Goal: Transaction & Acquisition: Register for event/course

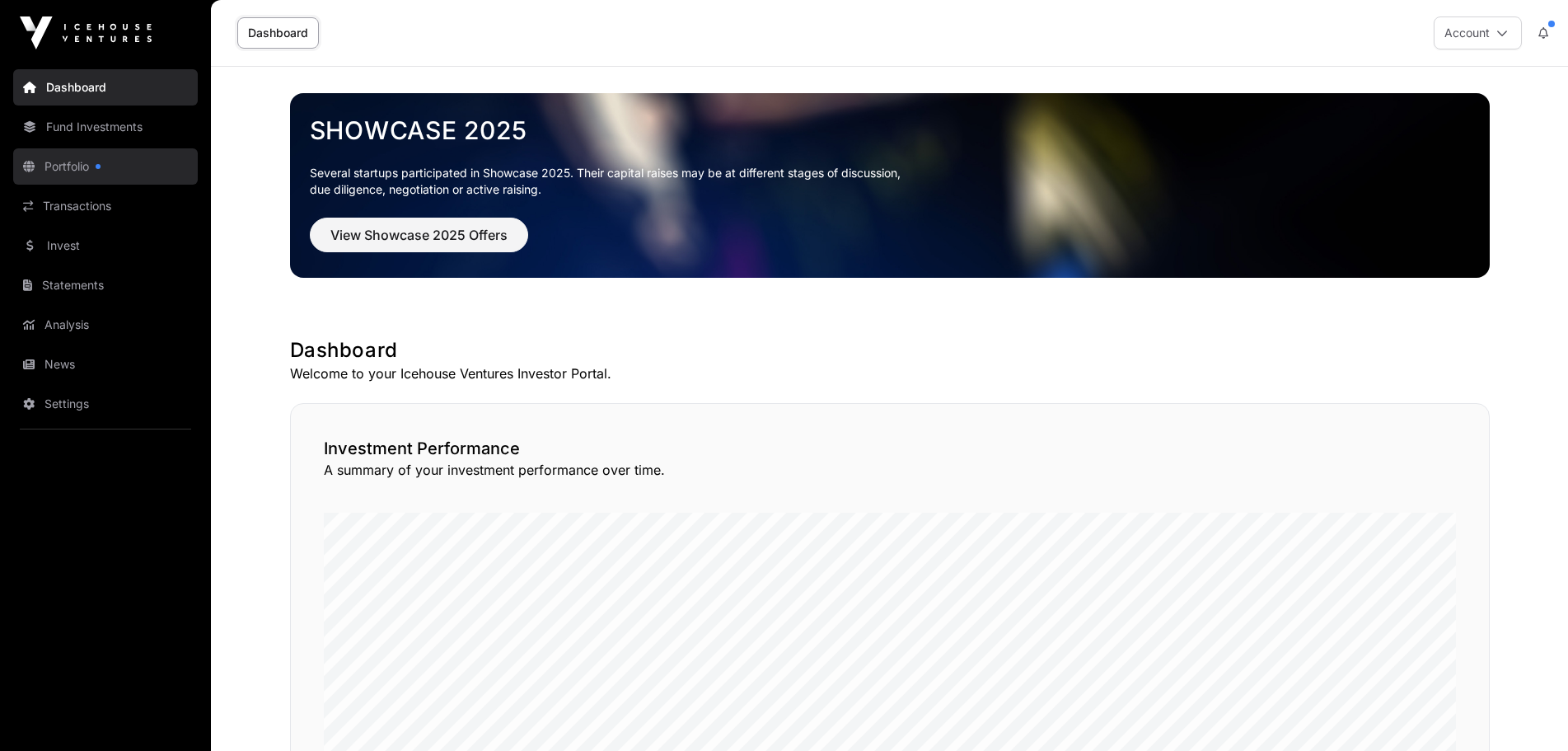
click at [92, 164] on link "Portfolio" at bounding box center [105, 167] width 184 height 37
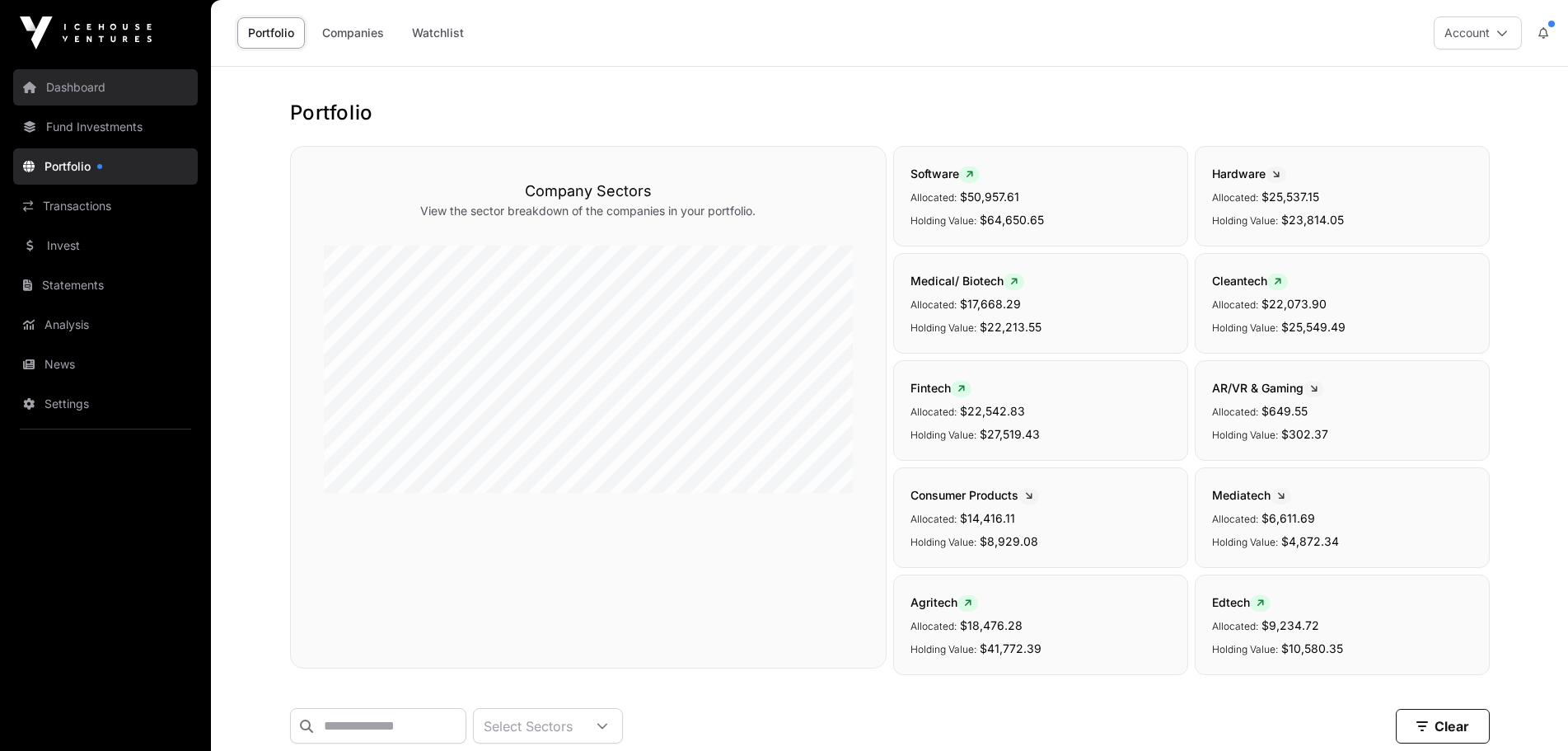
click at [74, 89] on link "Dashboard" at bounding box center [105, 88] width 184 height 37
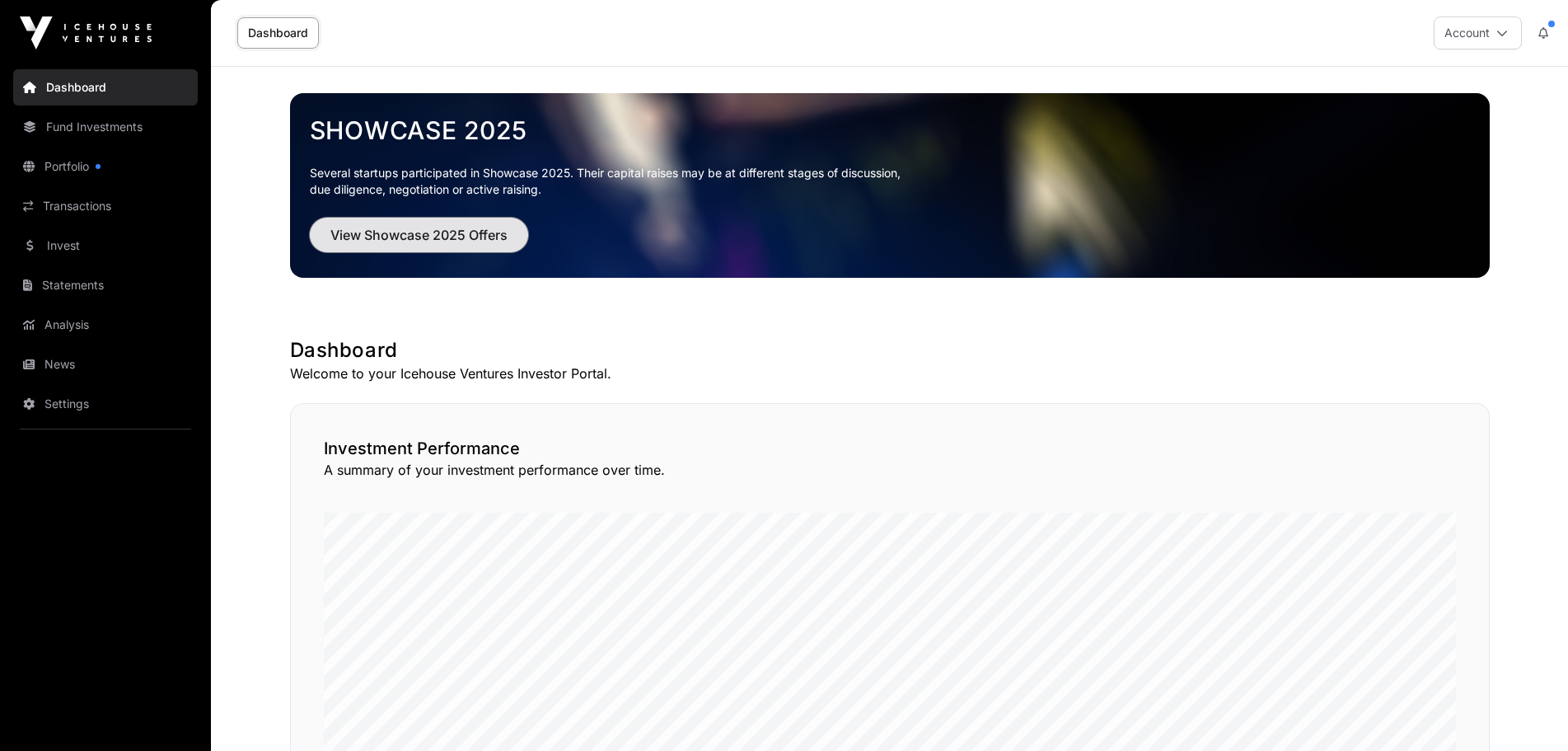
click at [426, 236] on span "View Showcase 2025 Offers" at bounding box center [419, 235] width 177 height 20
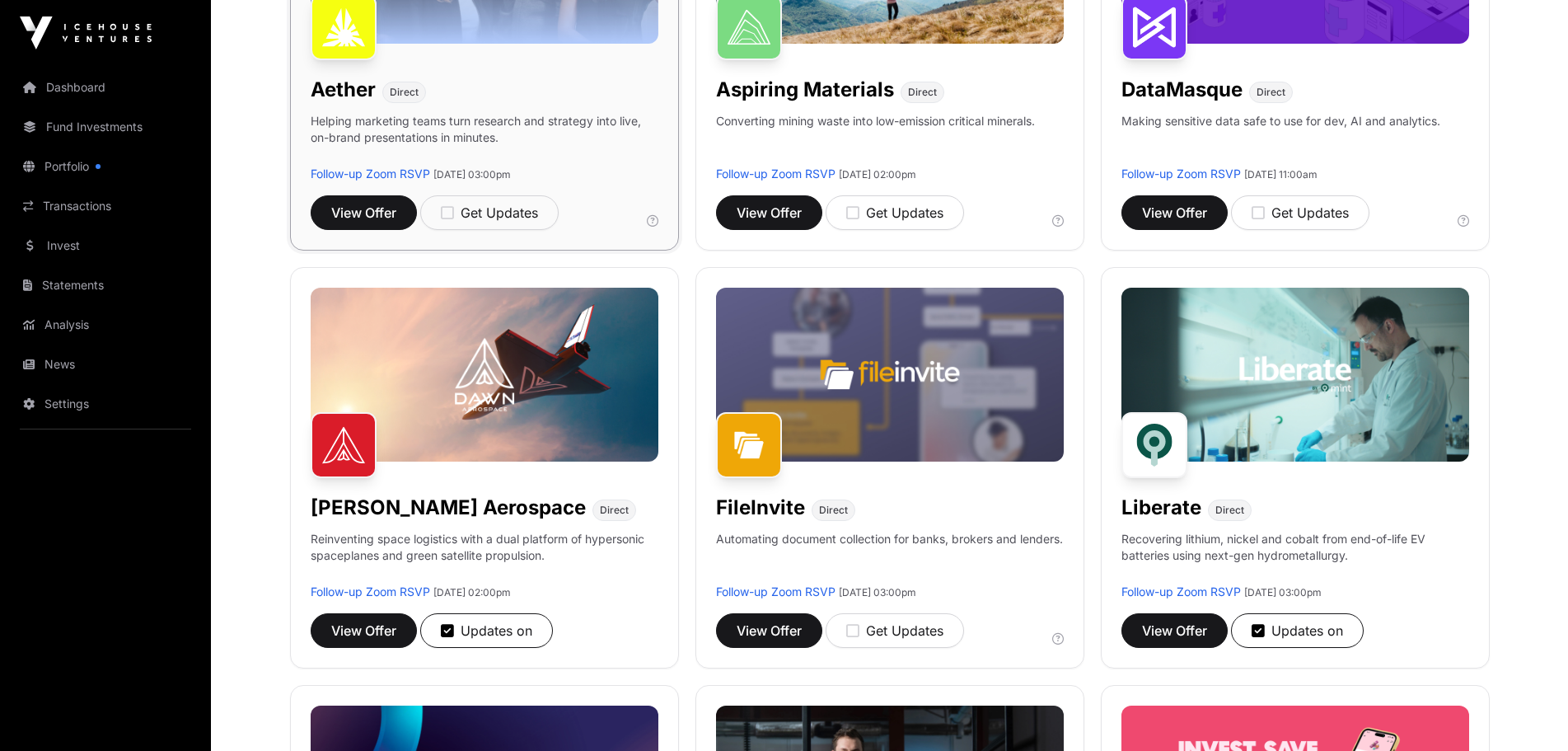
scroll to position [495, 0]
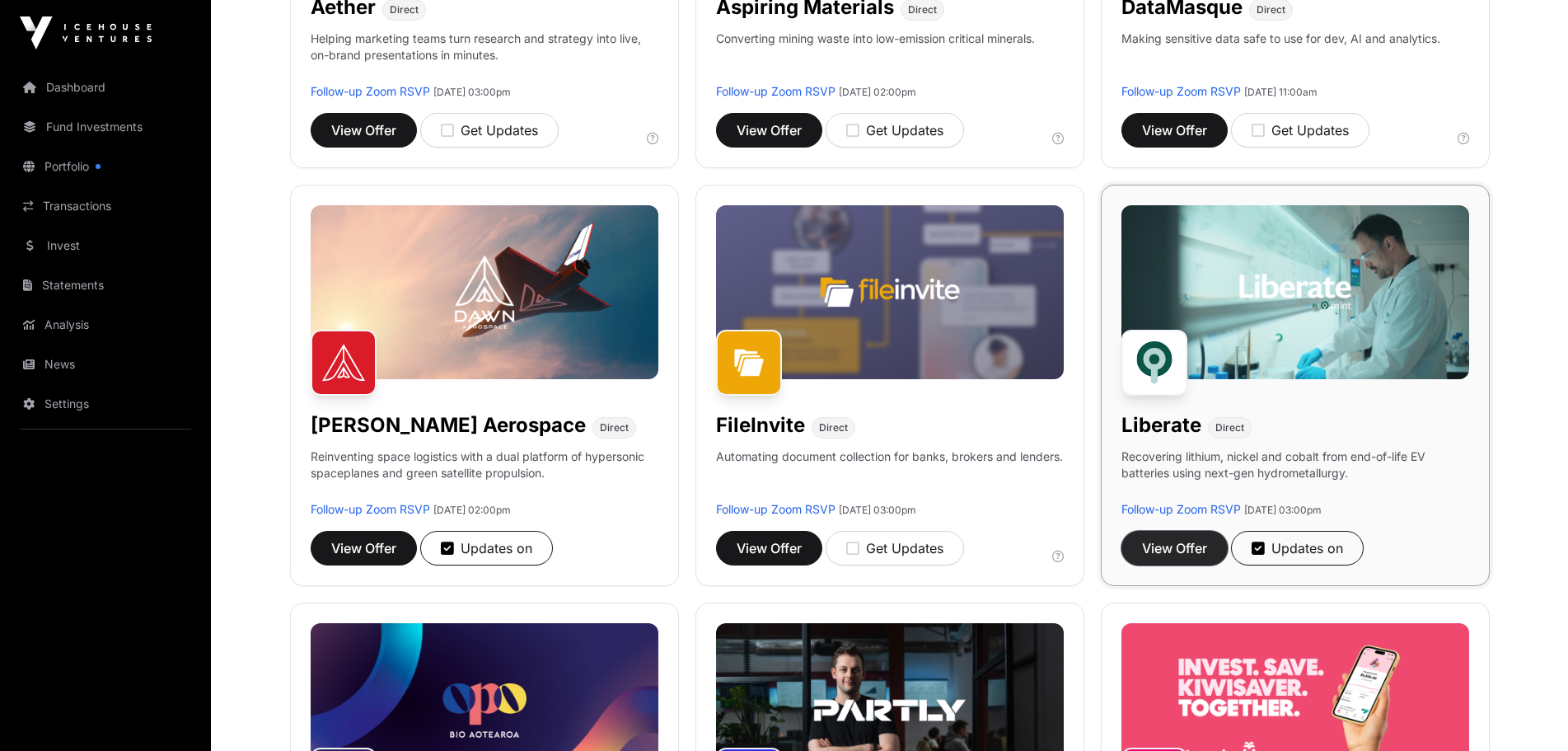
click at [1176, 549] on span "View Offer" at bounding box center [1174, 548] width 65 height 20
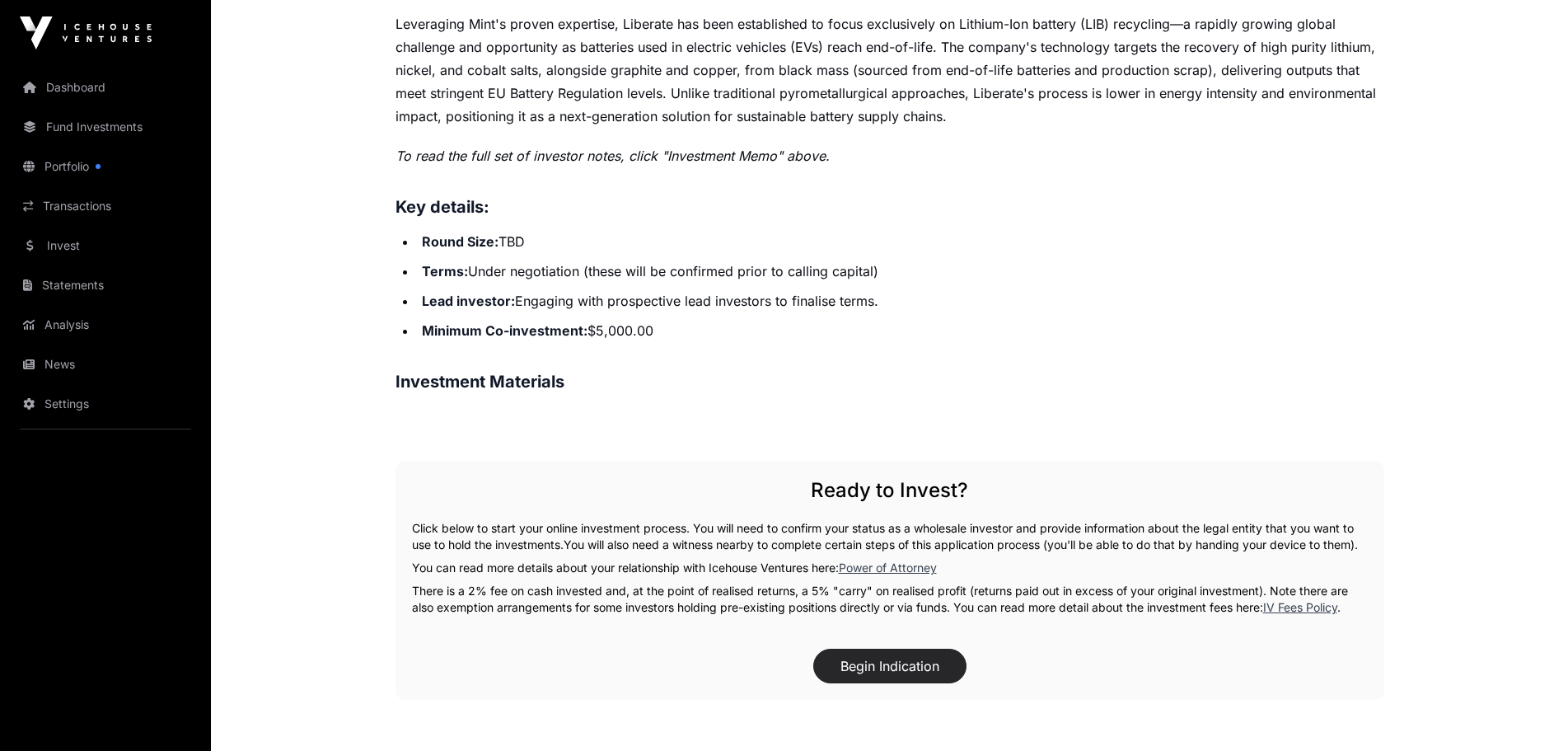
scroll to position [495, 0]
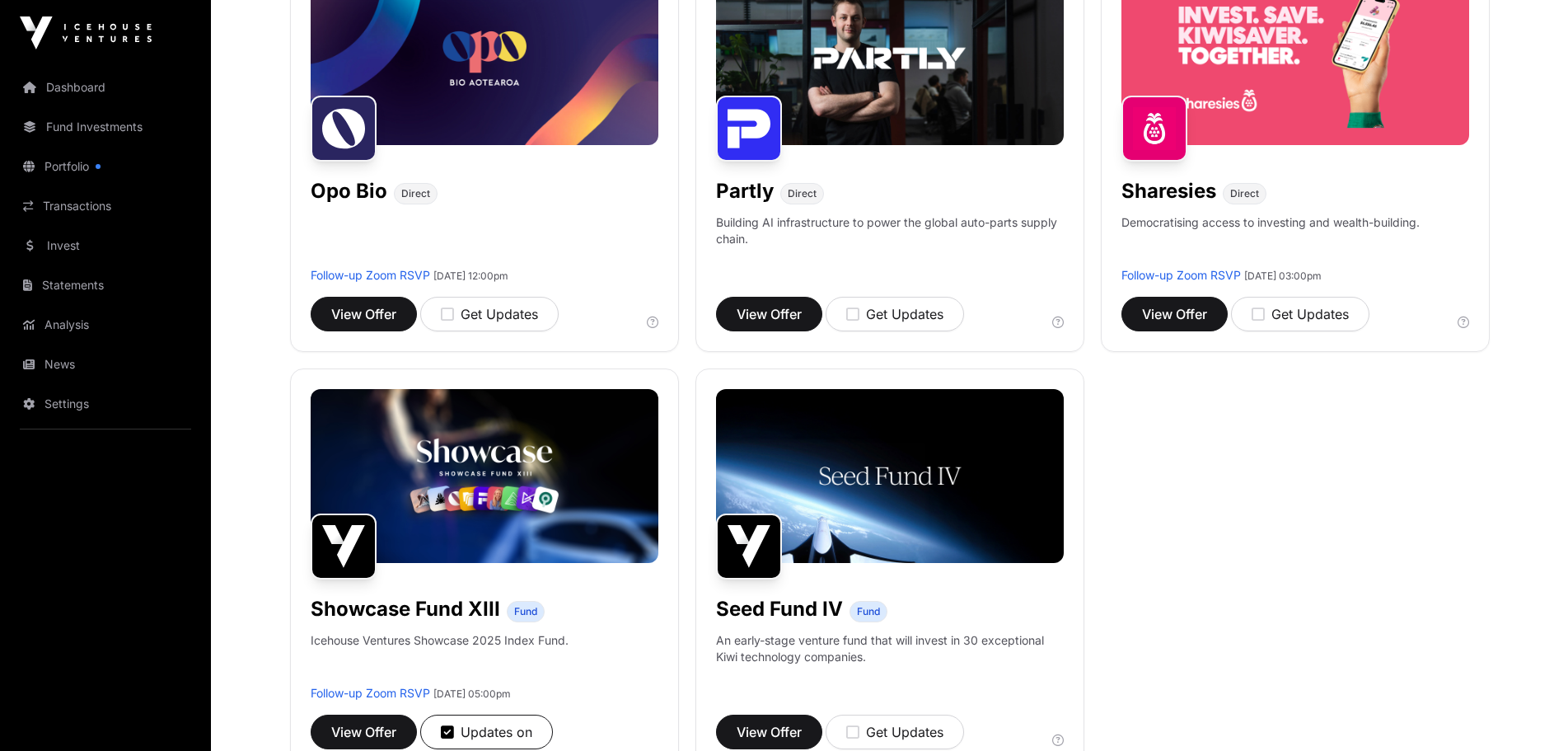
scroll to position [1153, 0]
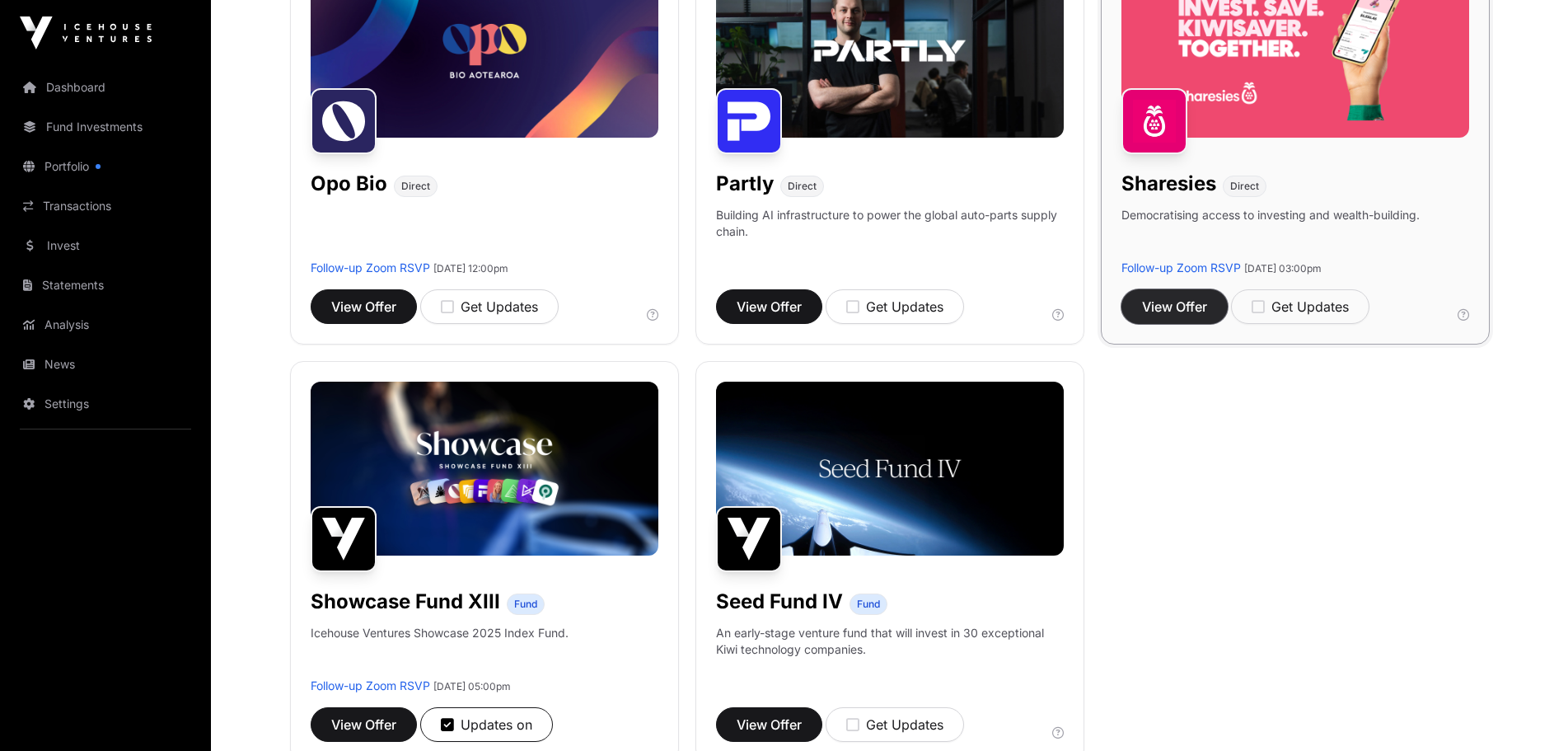
click at [1175, 297] on span "View Offer" at bounding box center [1174, 307] width 65 height 20
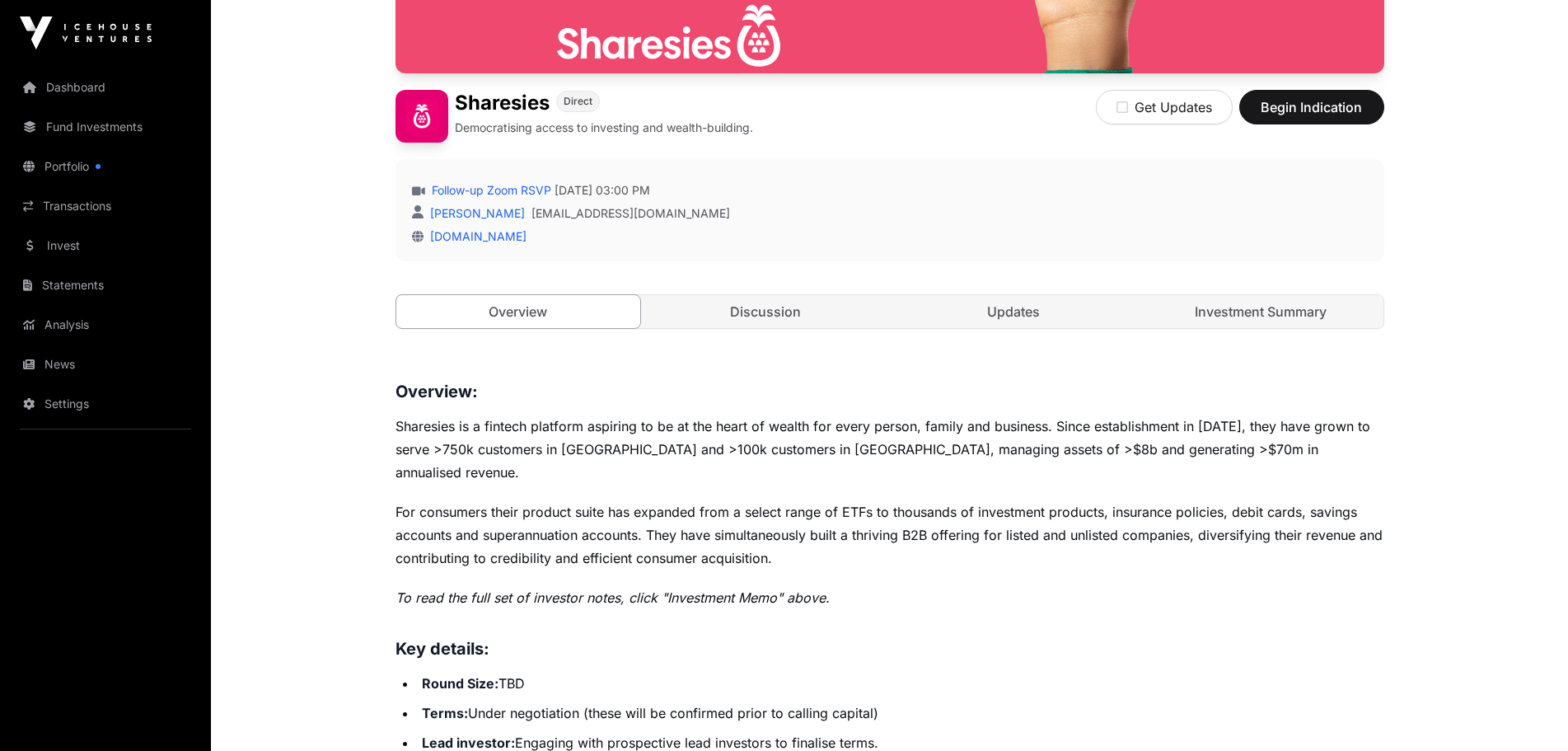
scroll to position [495, 0]
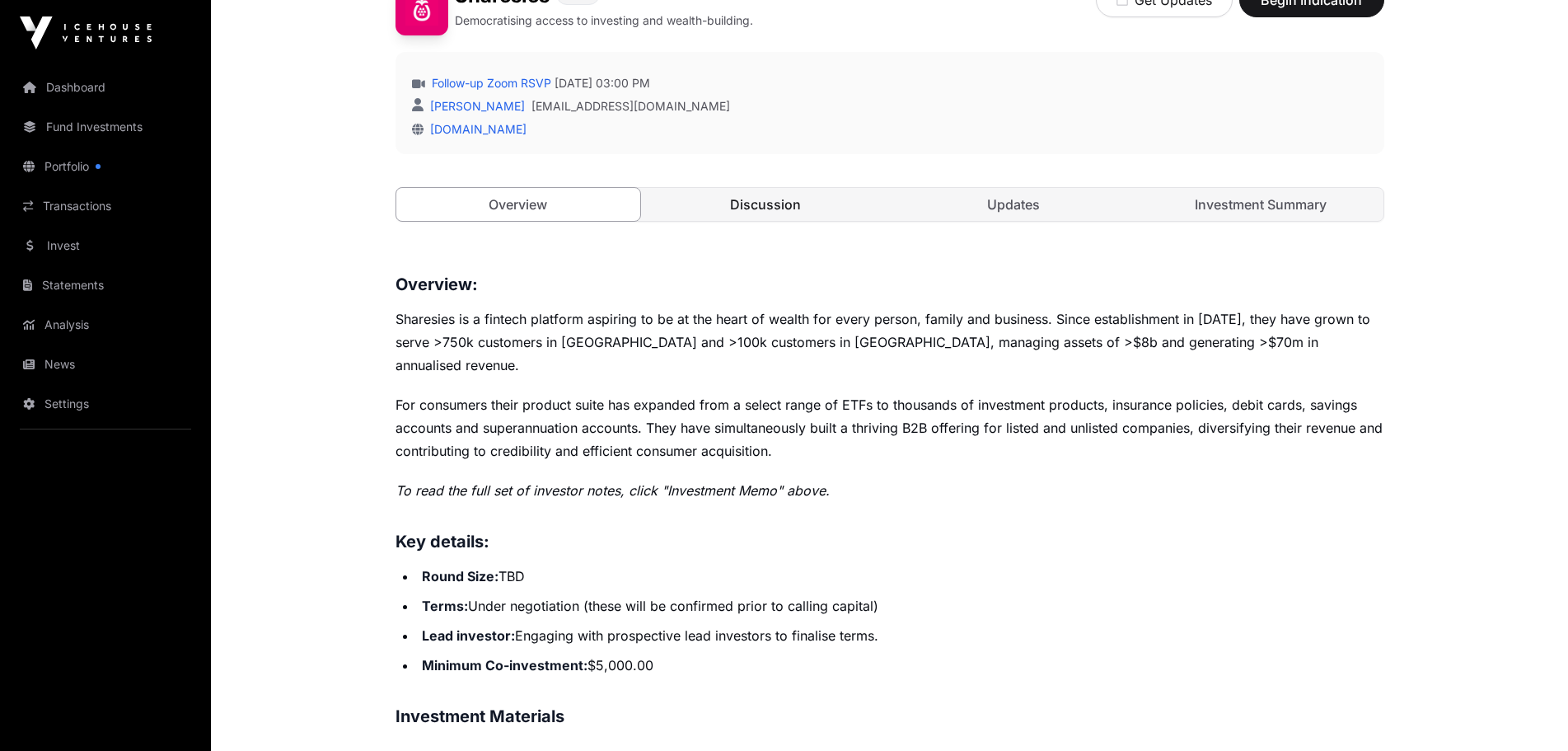
click at [758, 214] on link "Discussion" at bounding box center [766, 204] width 245 height 33
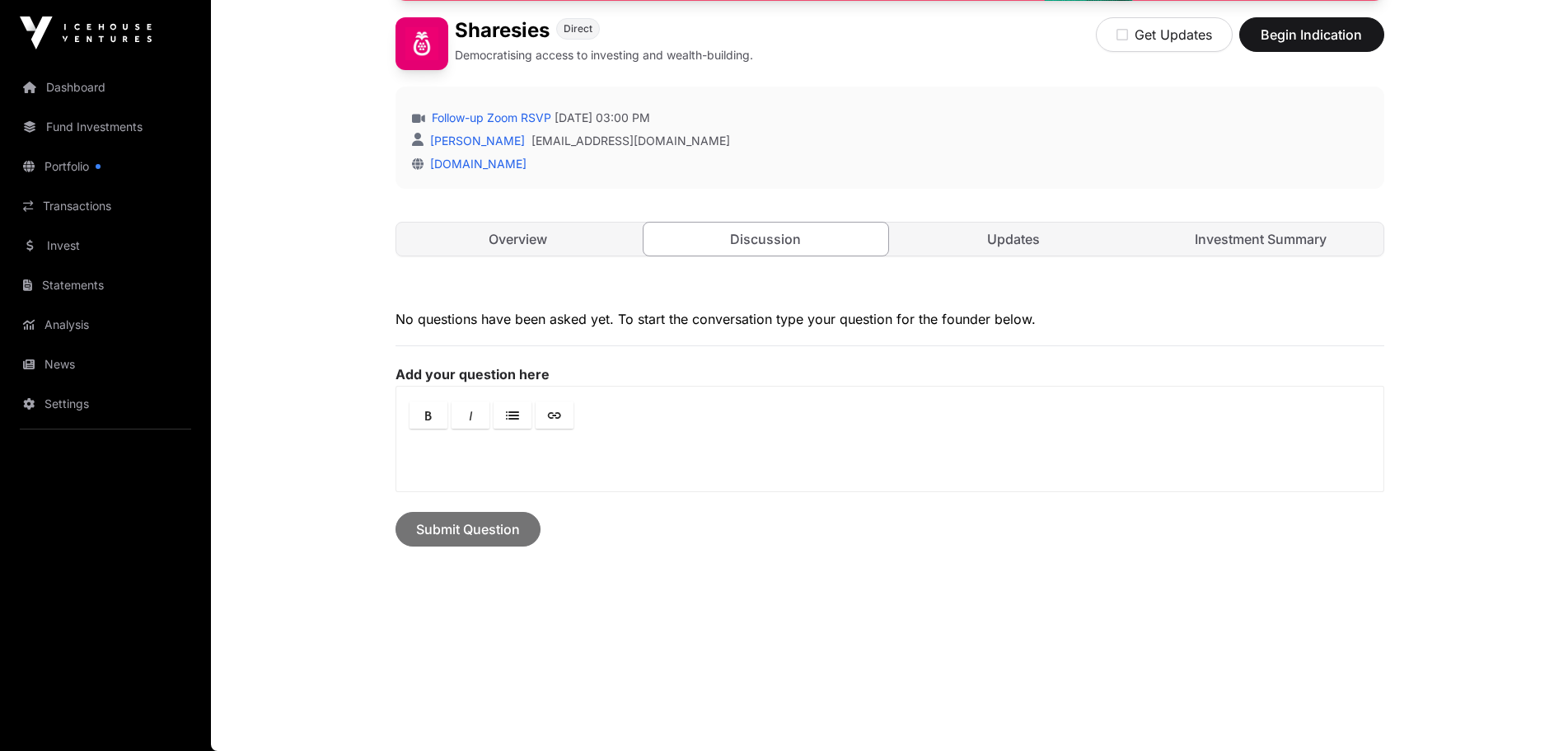
scroll to position [460, 0]
click at [1000, 245] on link "Updates" at bounding box center [1014, 239] width 245 height 33
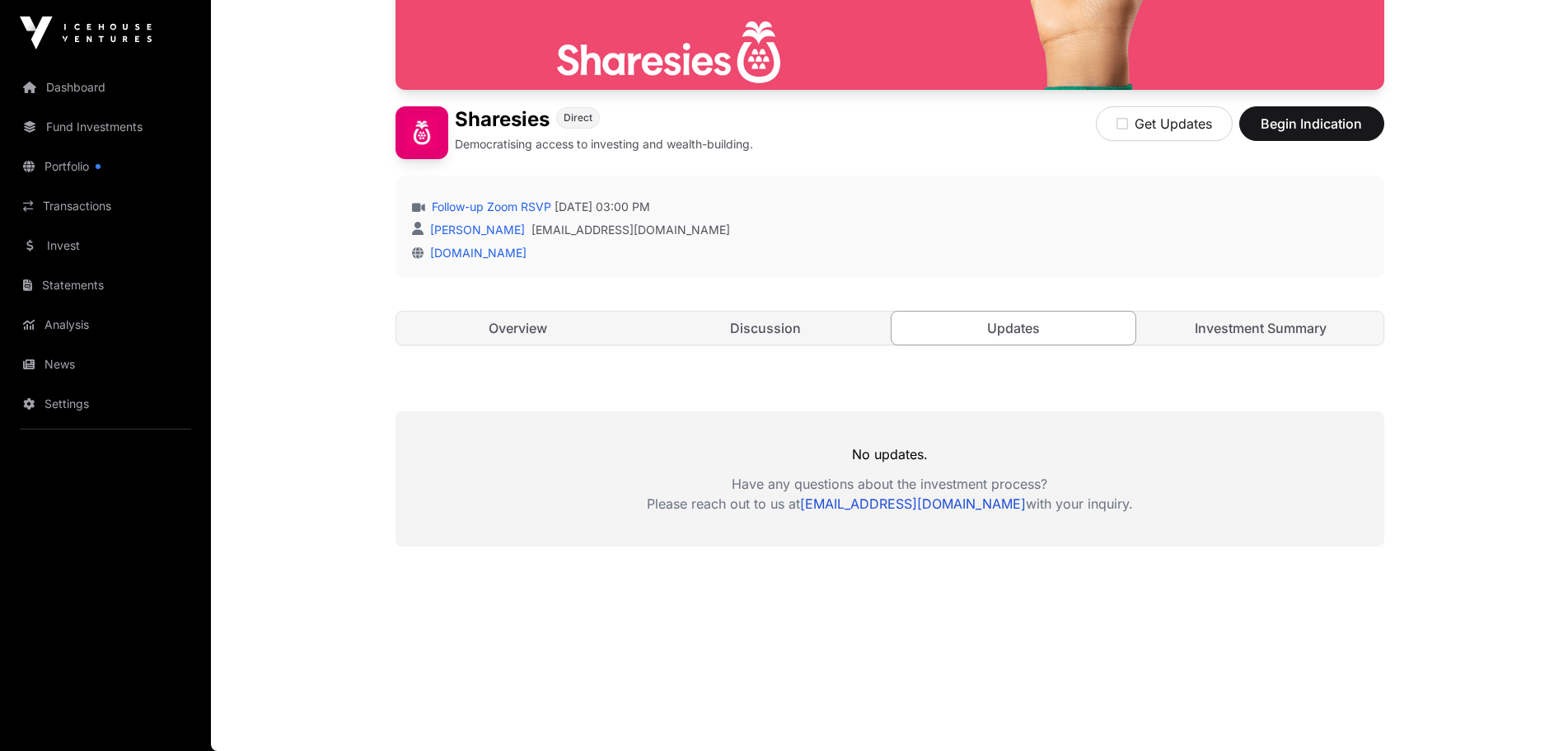
scroll to position [370, 0]
click at [1272, 335] on link "Investment Summary" at bounding box center [1261, 328] width 245 height 33
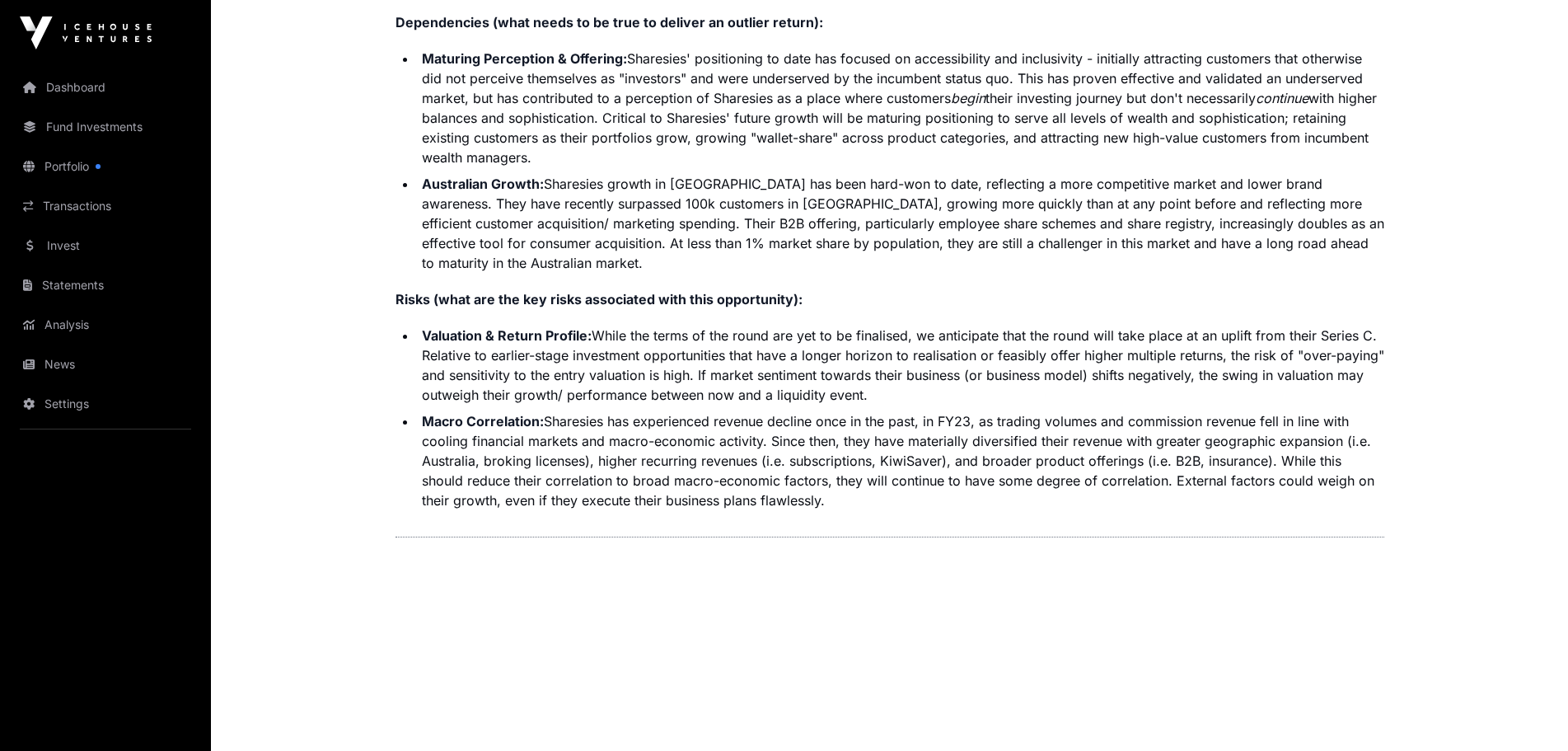
scroll to position [4153, 0]
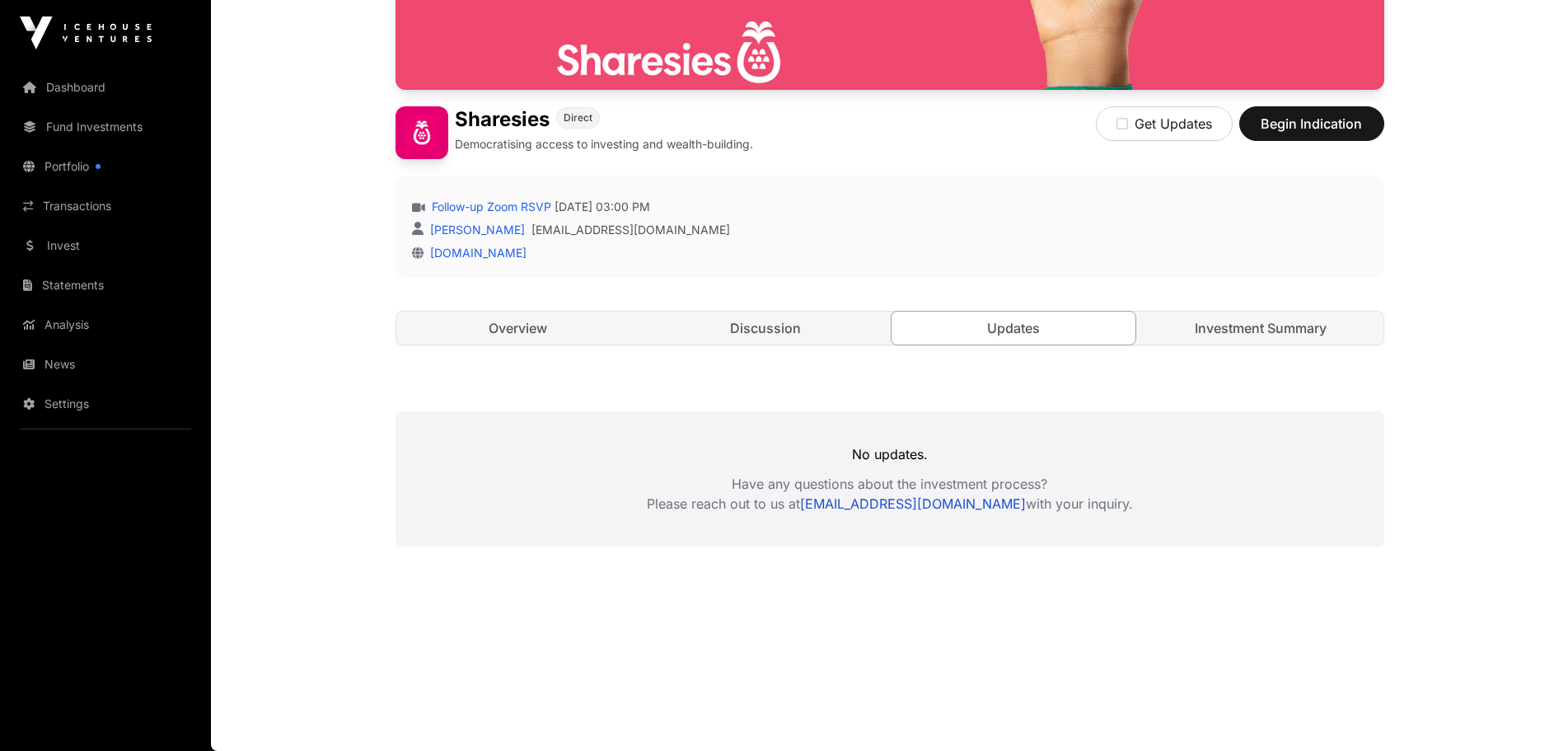
scroll to position [370, 0]
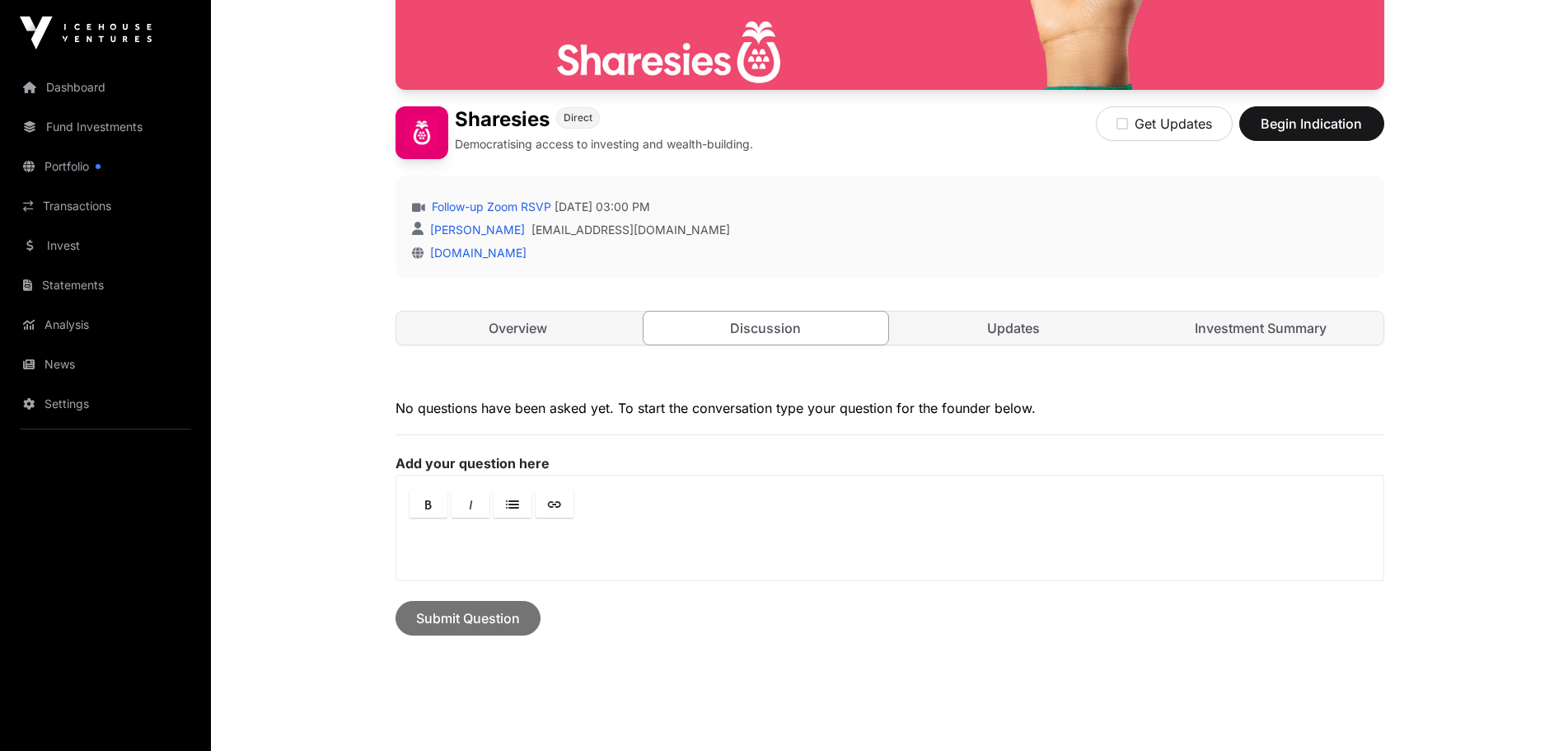
scroll to position [460, 0]
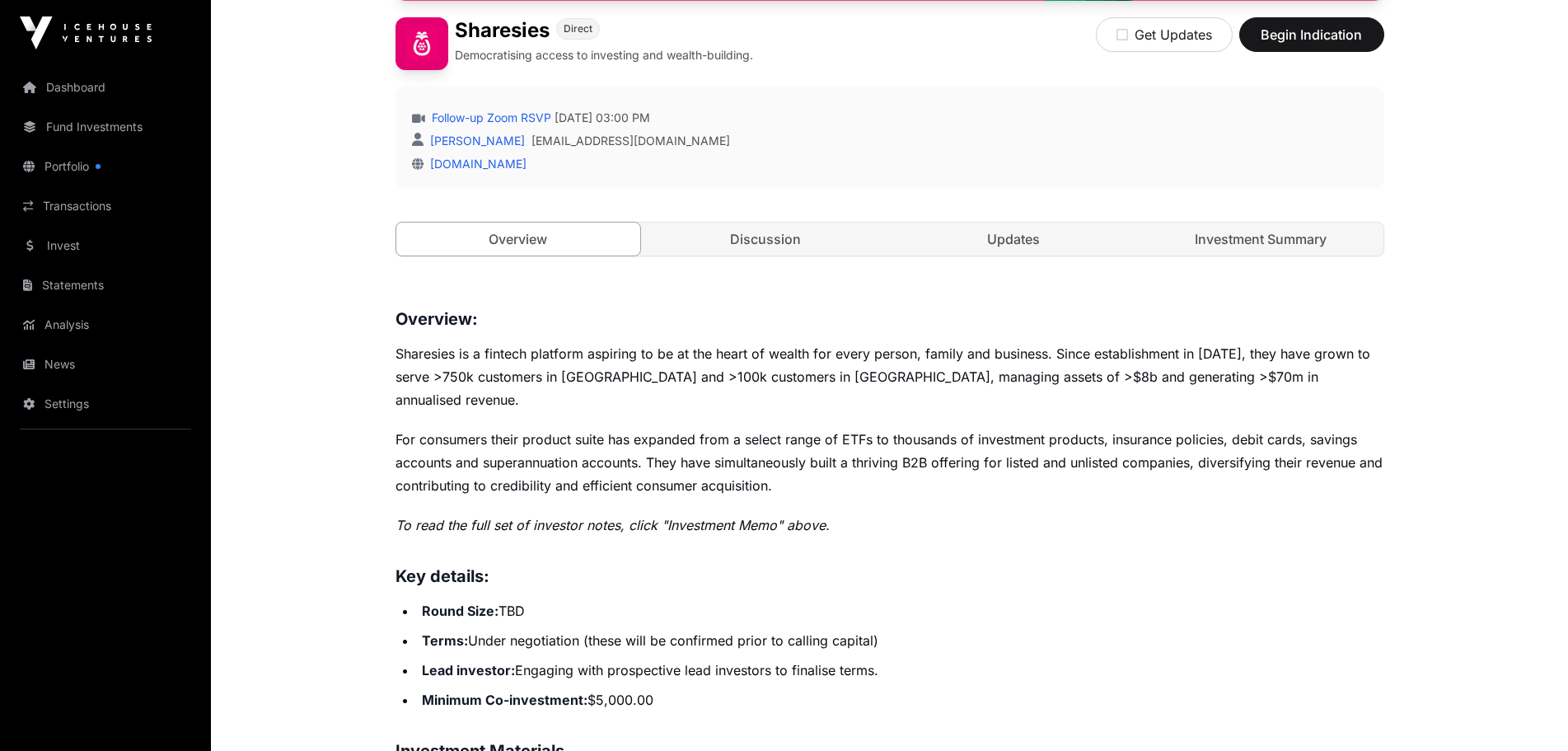
scroll to position [495, 0]
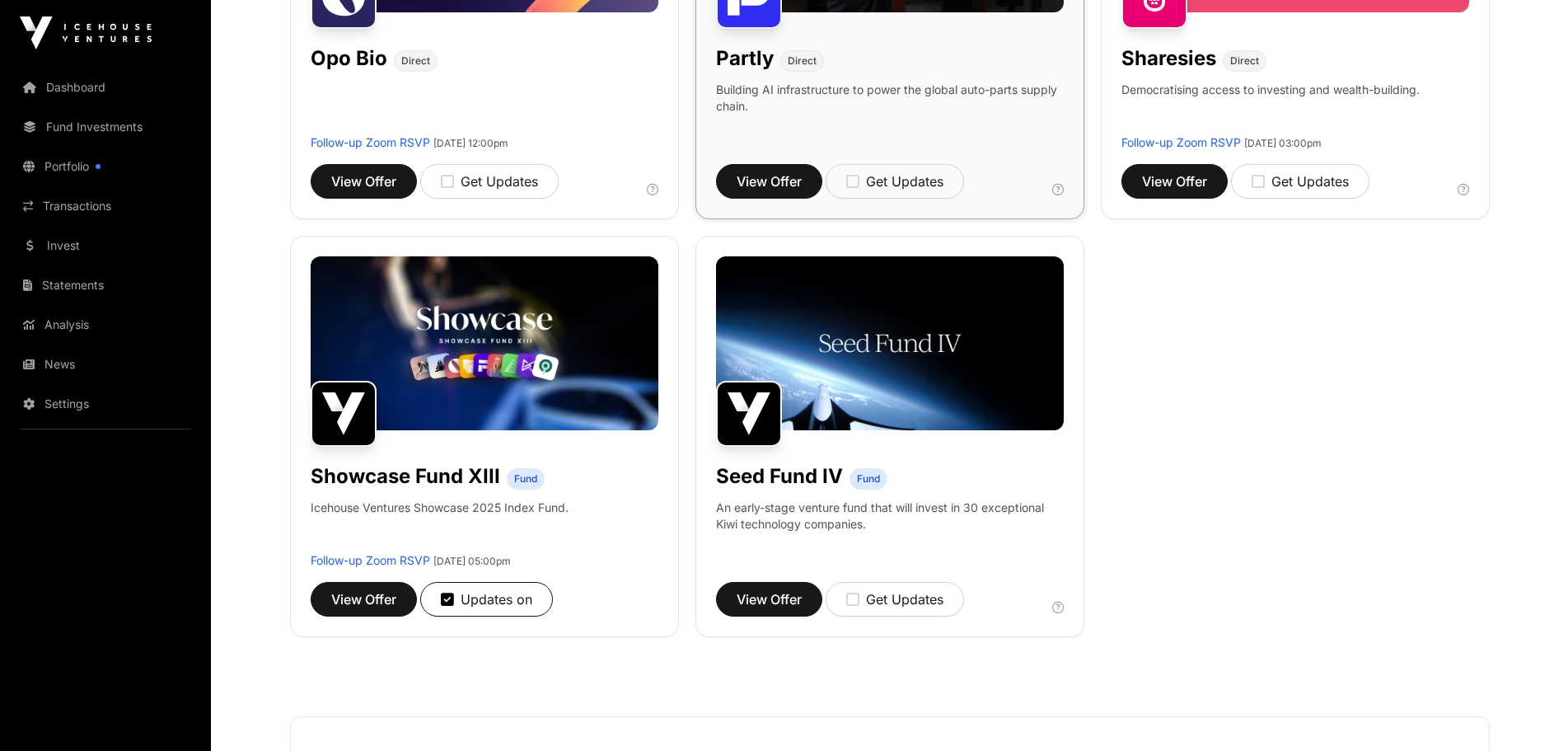
scroll to position [1344, 0]
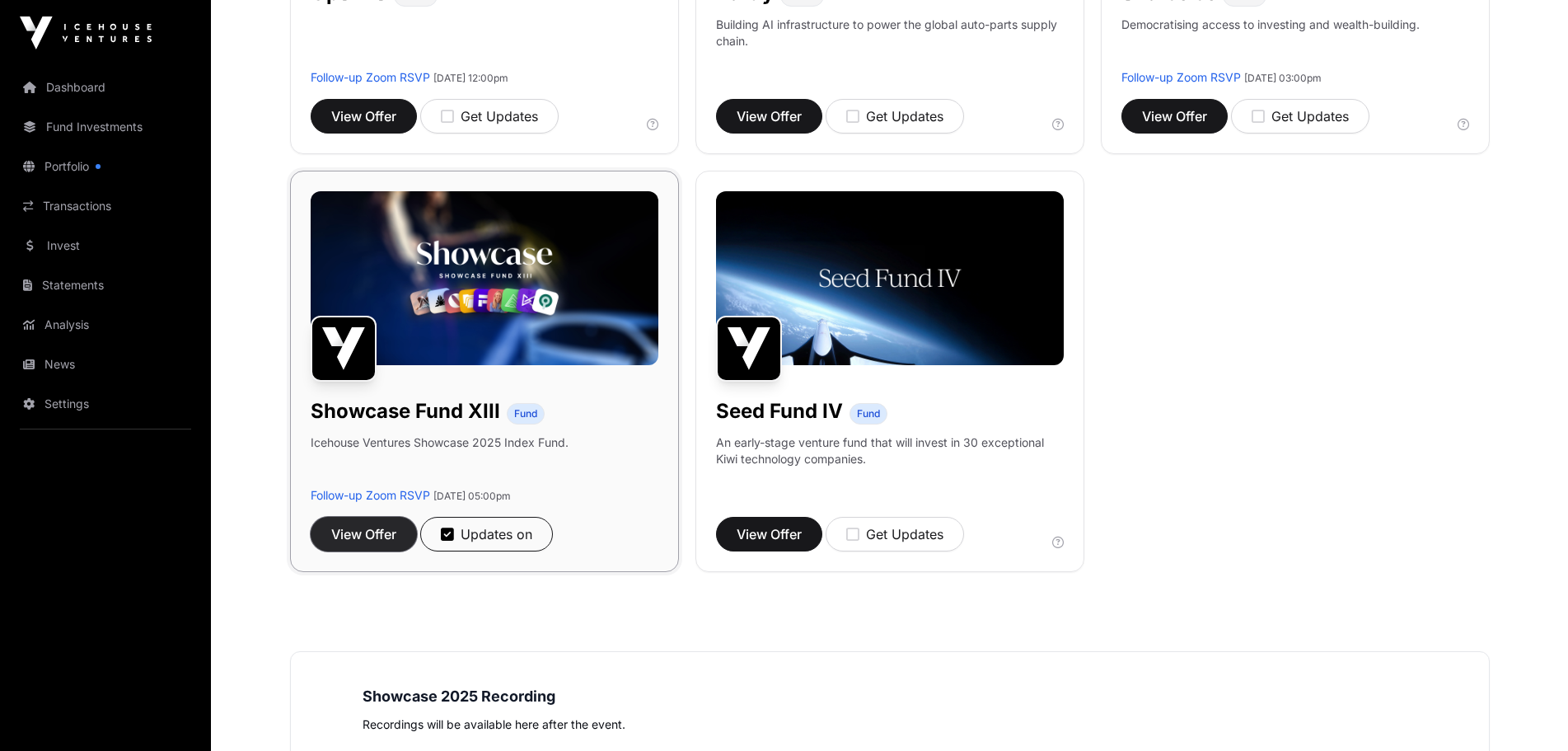
click at [354, 530] on span "View Offer" at bounding box center [363, 534] width 65 height 20
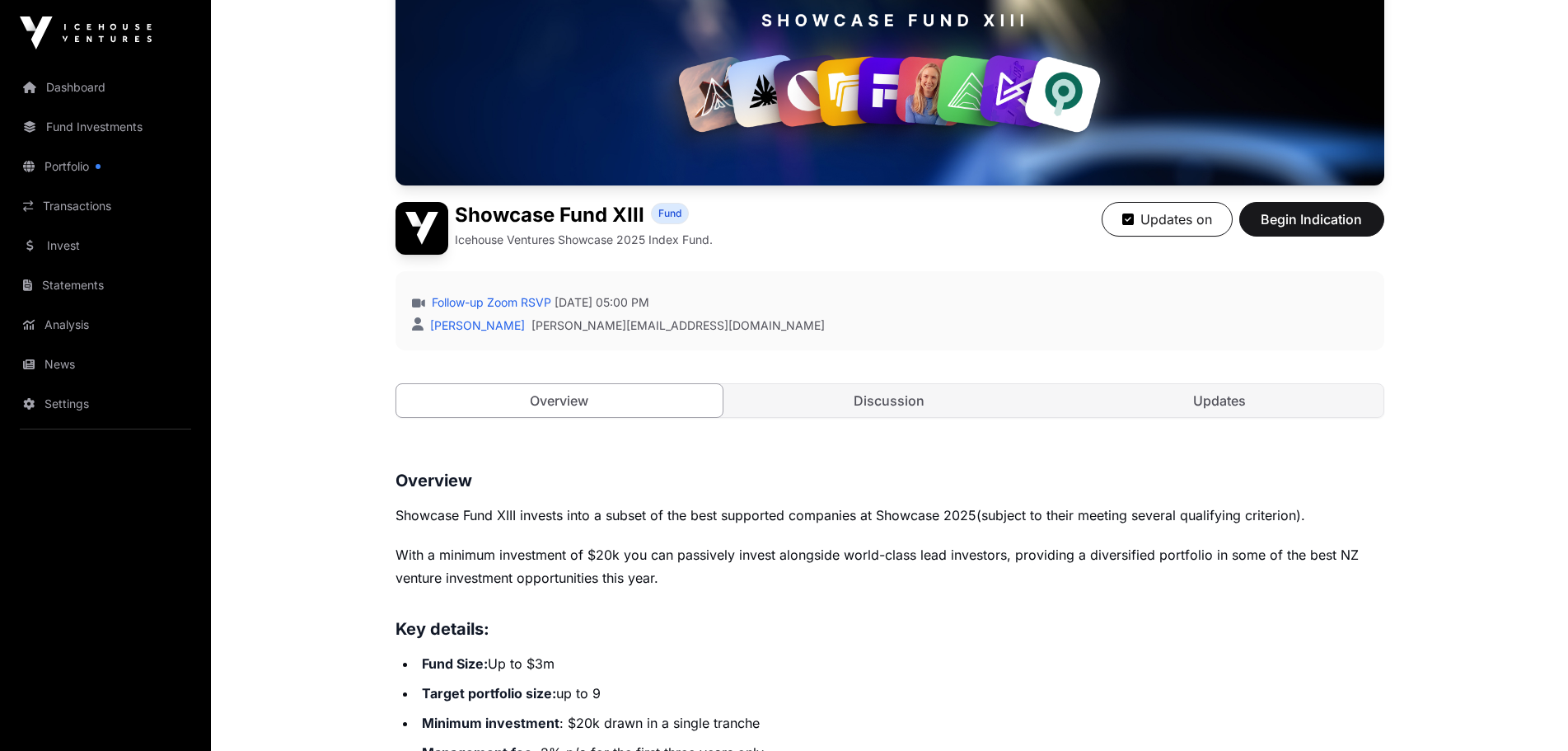
scroll to position [329, 0]
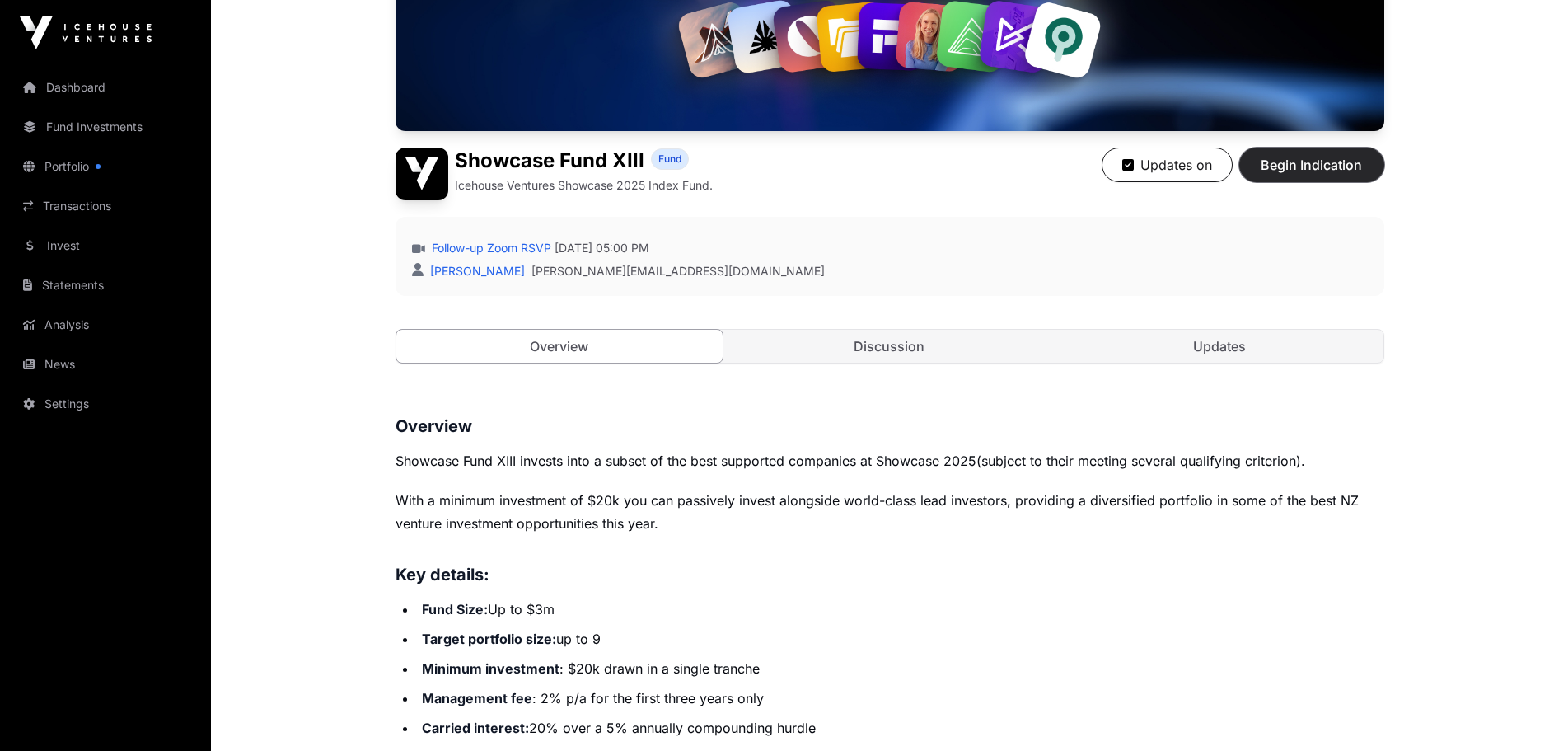
click at [1316, 162] on span "Begin Indication" at bounding box center [1312, 165] width 104 height 20
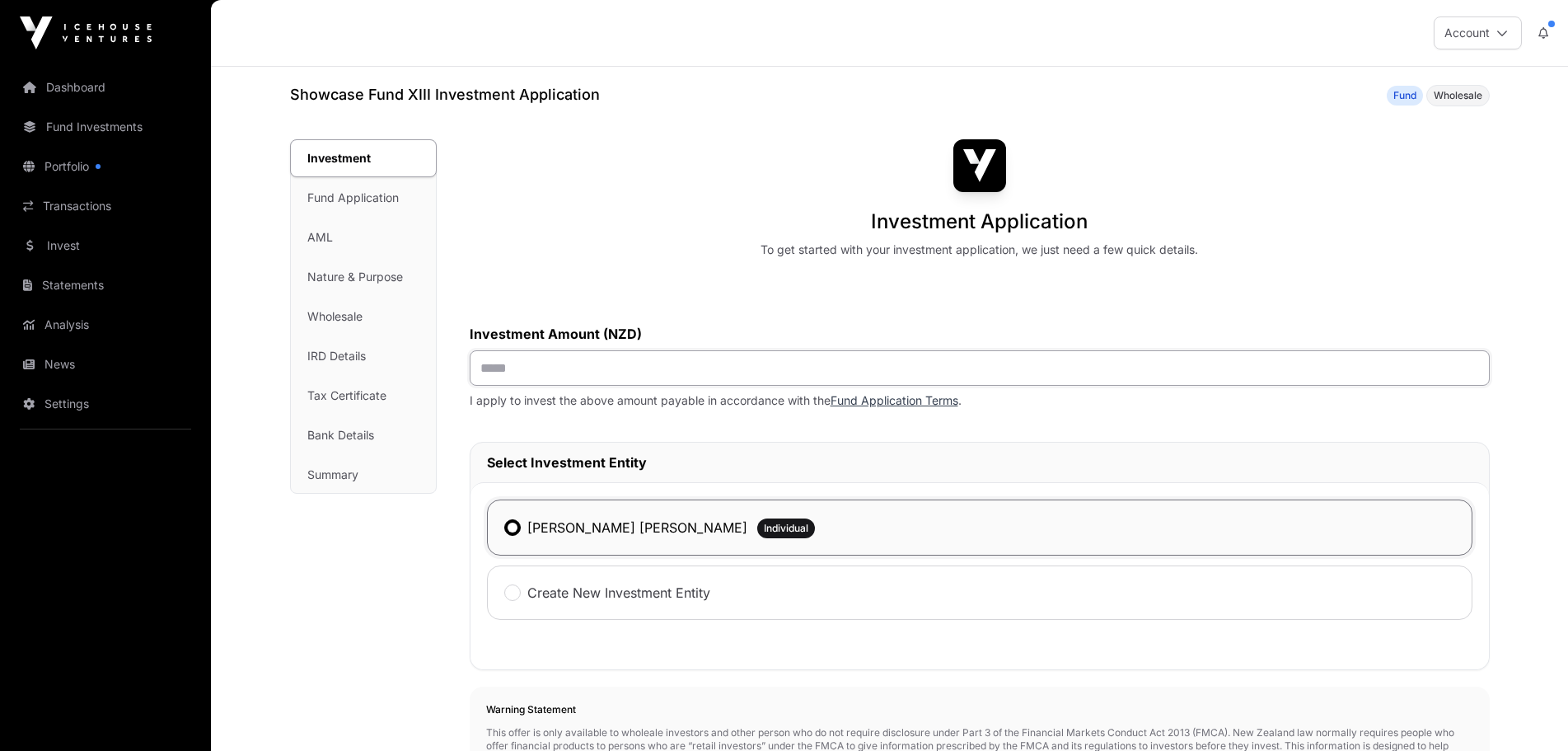
click at [497, 370] on input "text" at bounding box center [980, 368] width 1020 height 36
type input "*******"
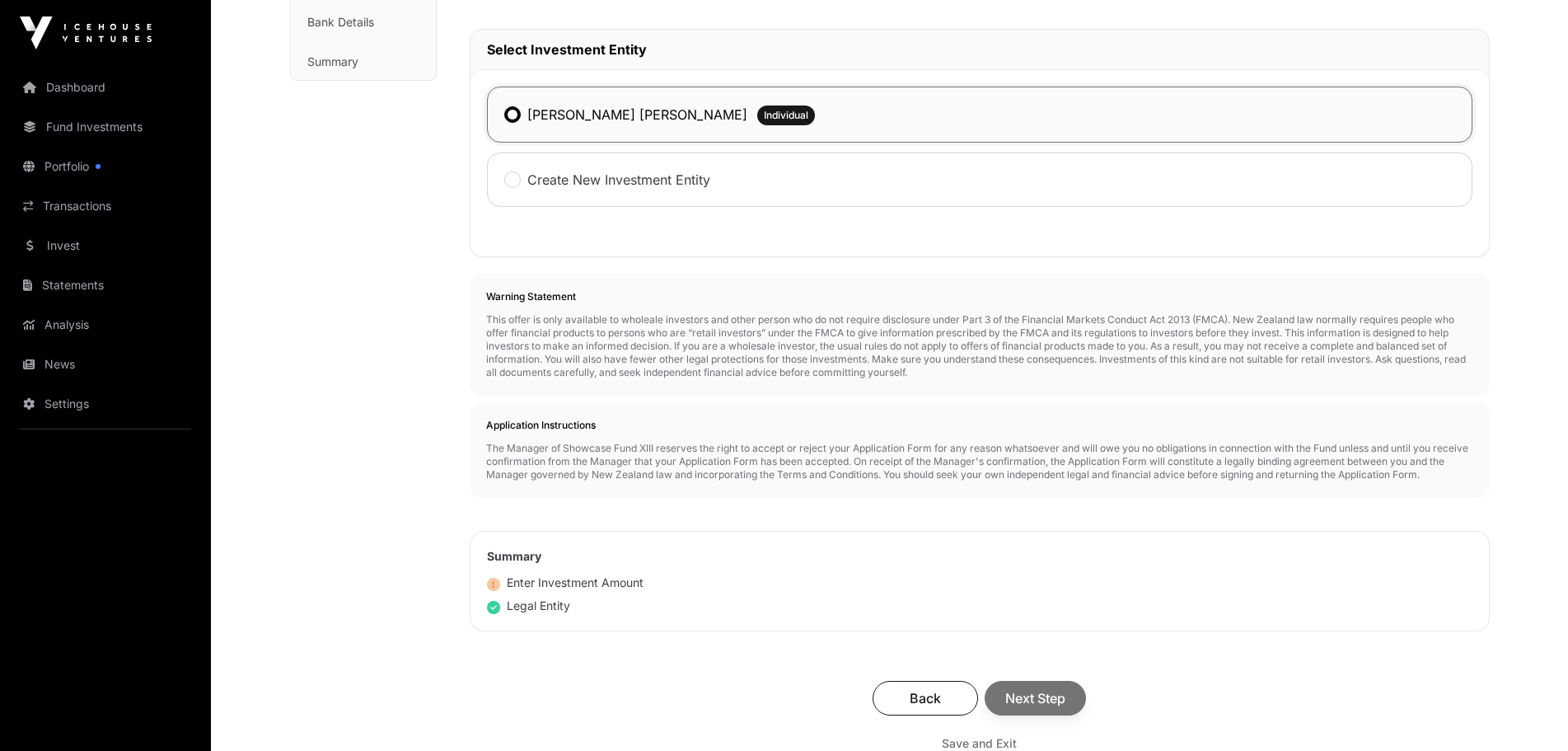
scroll to position [659, 0]
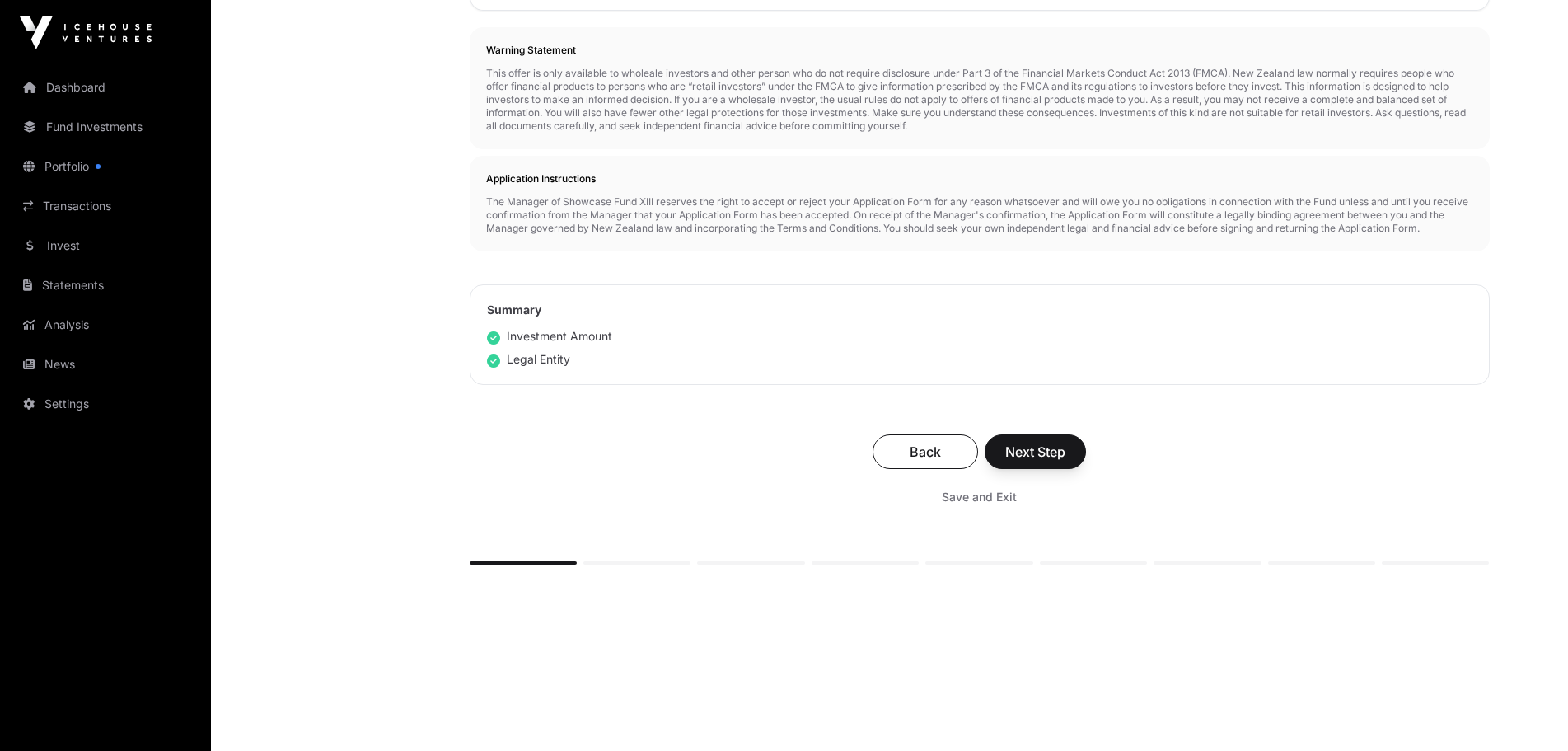
click at [1042, 454] on div "Back Next Step" at bounding box center [980, 452] width 988 height 35
click at [1022, 458] on span "Next Step" at bounding box center [1036, 452] width 60 height 20
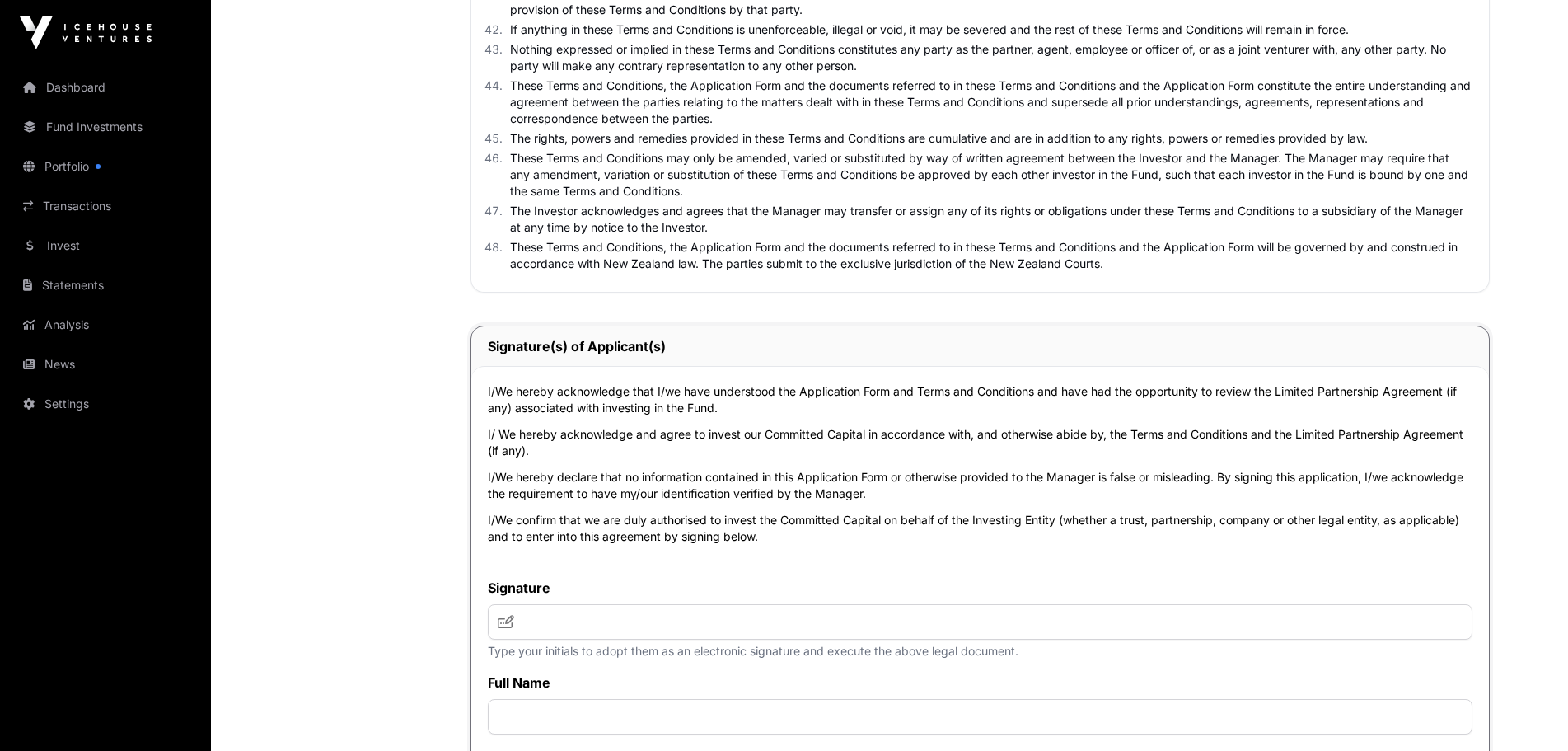
scroll to position [5356, 0]
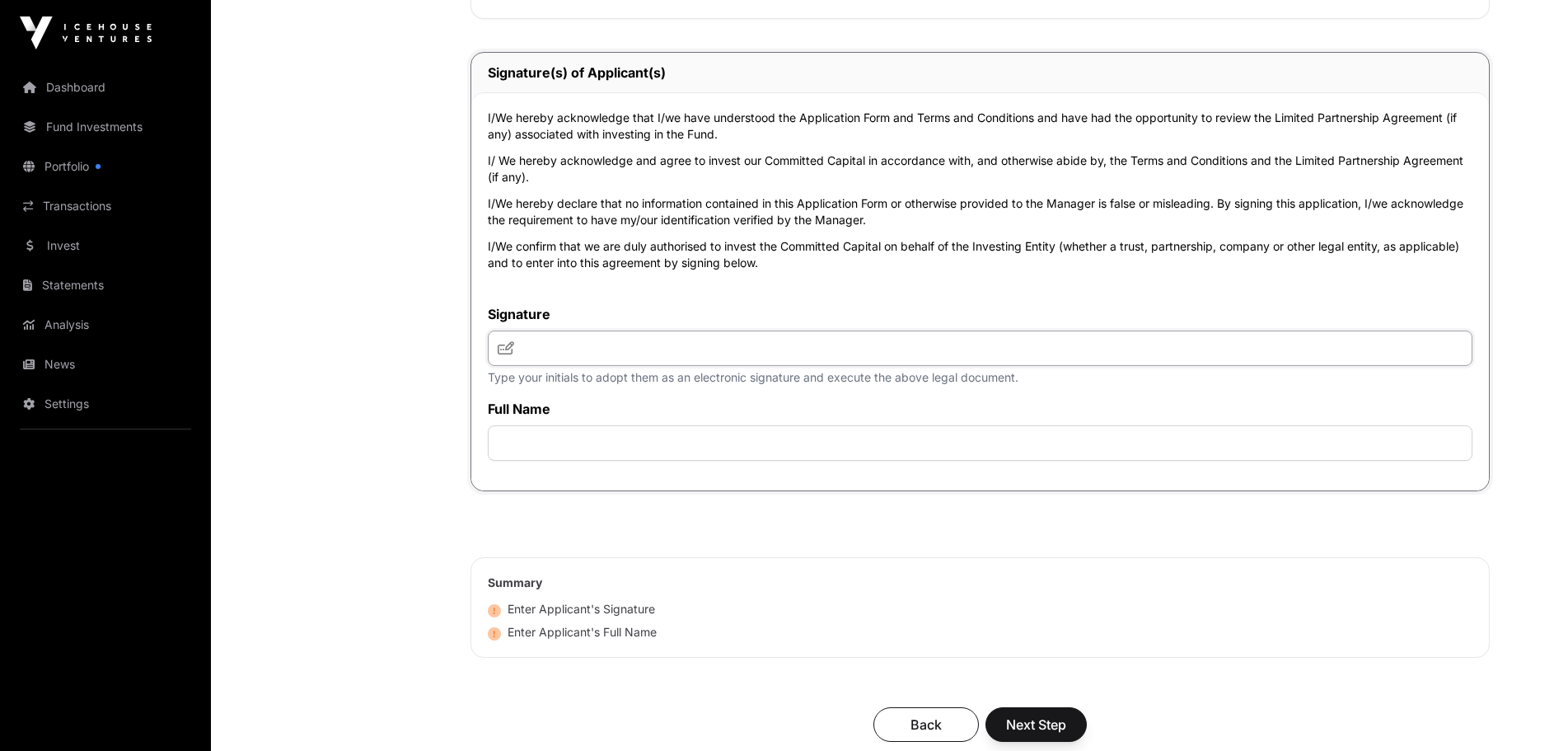
click at [551, 349] on input "text" at bounding box center [980, 348] width 985 height 36
type input "*"
type input "**********"
click at [601, 445] on input "text" at bounding box center [980, 443] width 985 height 36
type input "**********"
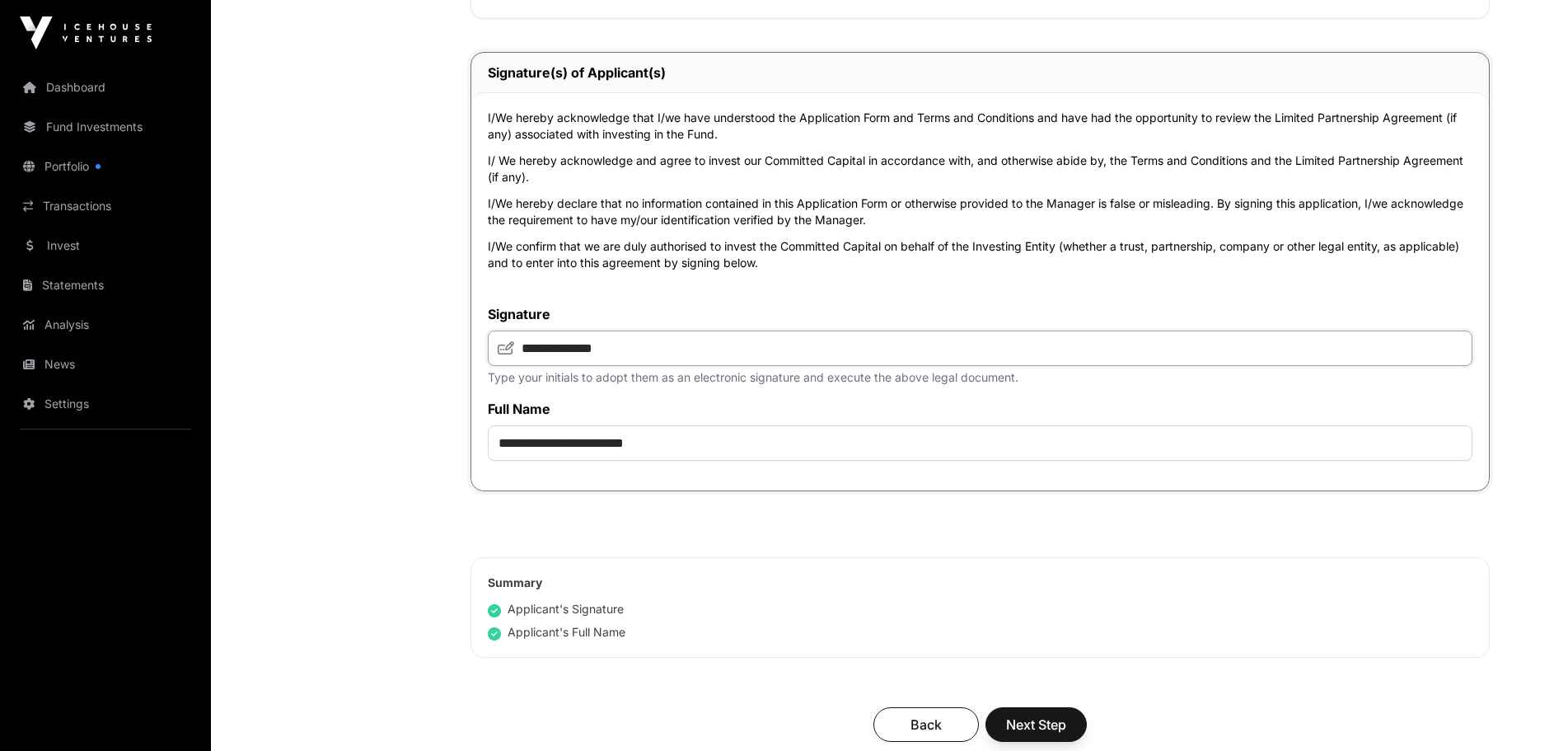
drag, startPoint x: 639, startPoint y: 357, endPoint x: 515, endPoint y: 357, distance: 124.0
click at [514, 357] on input "**********" at bounding box center [980, 348] width 985 height 36
type input "***"
click at [1038, 734] on span "Next Step" at bounding box center [1036, 725] width 60 height 20
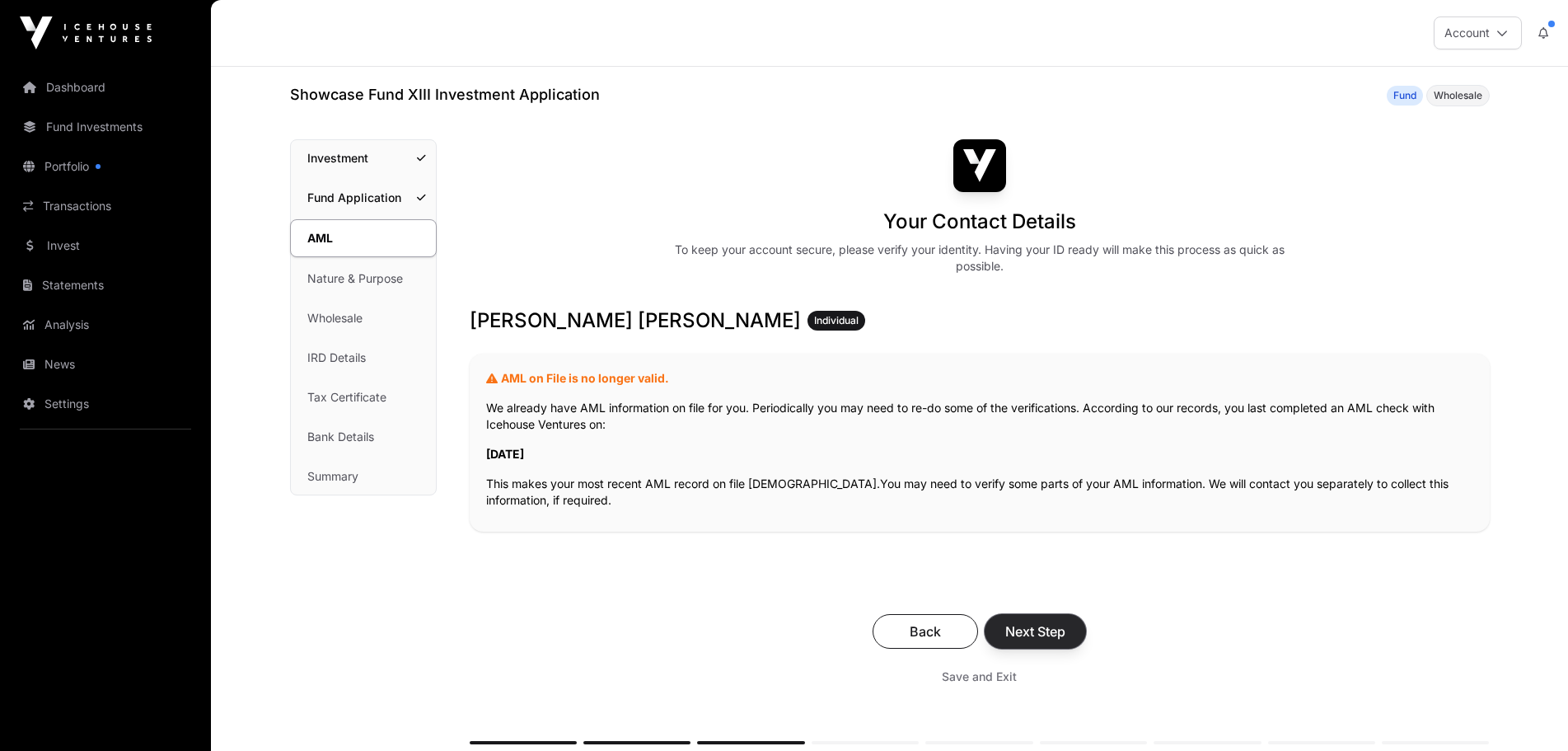
click at [1031, 635] on span "Next Step" at bounding box center [1036, 631] width 60 height 20
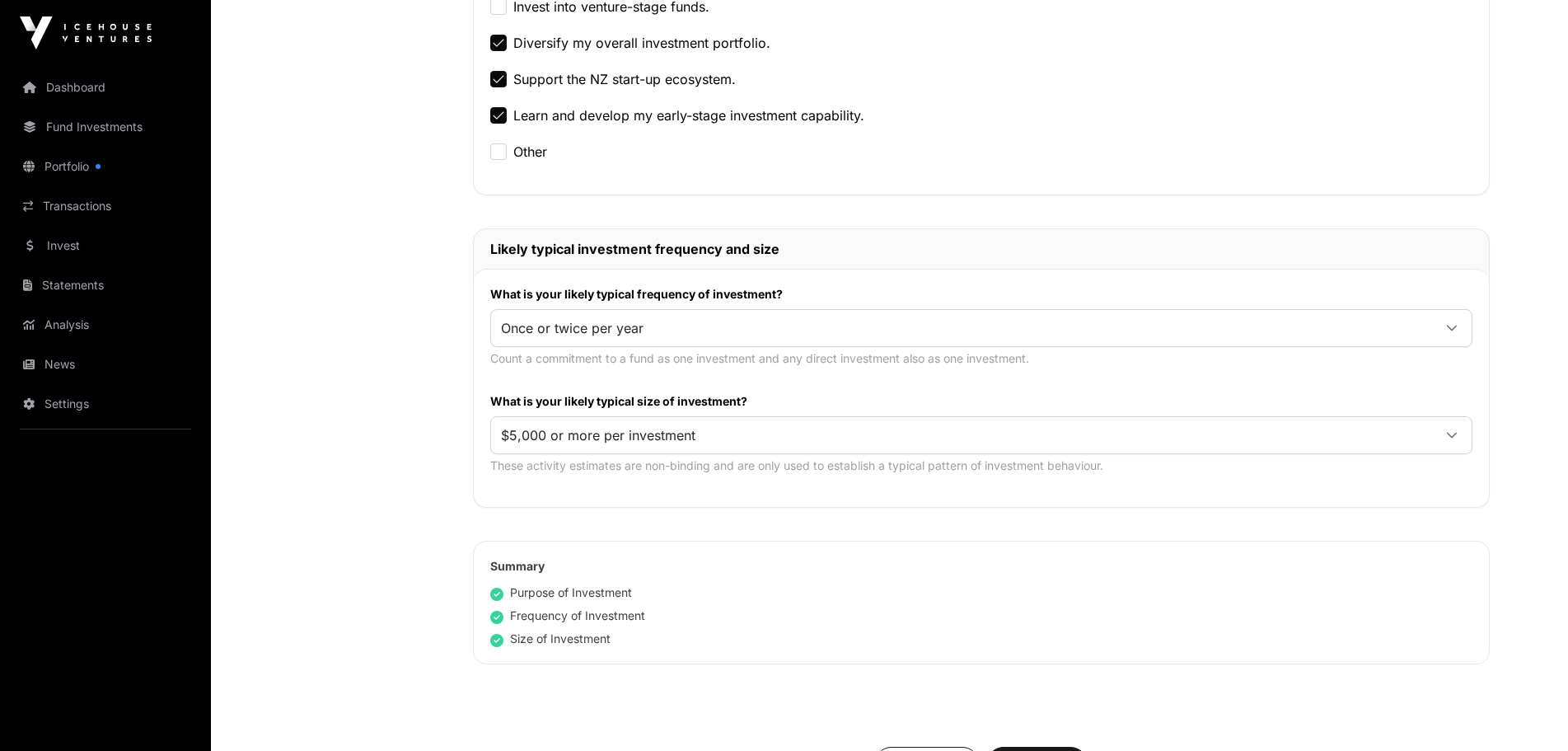
scroll to position [659, 0]
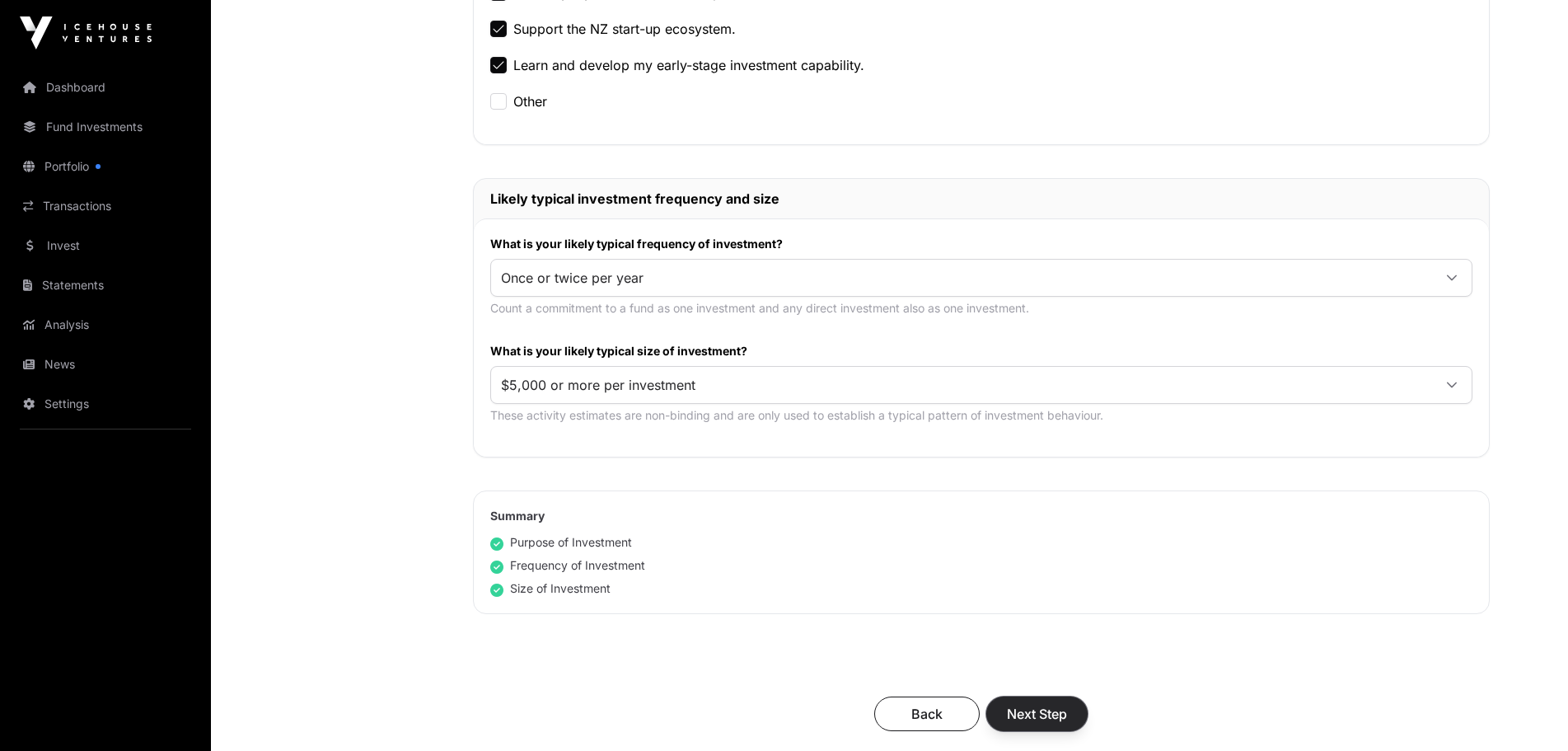
click at [1040, 714] on span "Next Step" at bounding box center [1037, 714] width 60 height 20
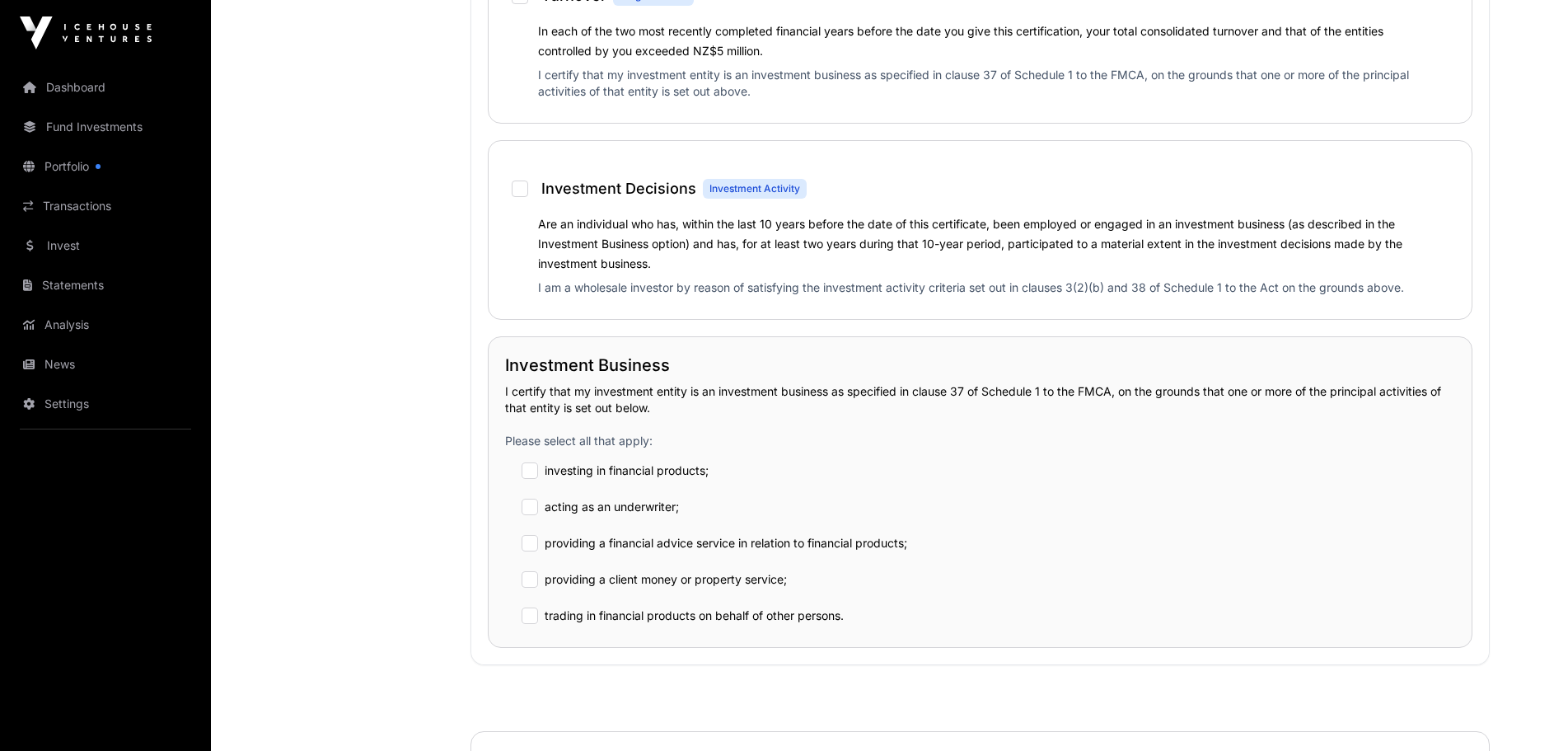
scroll to position [1566, 0]
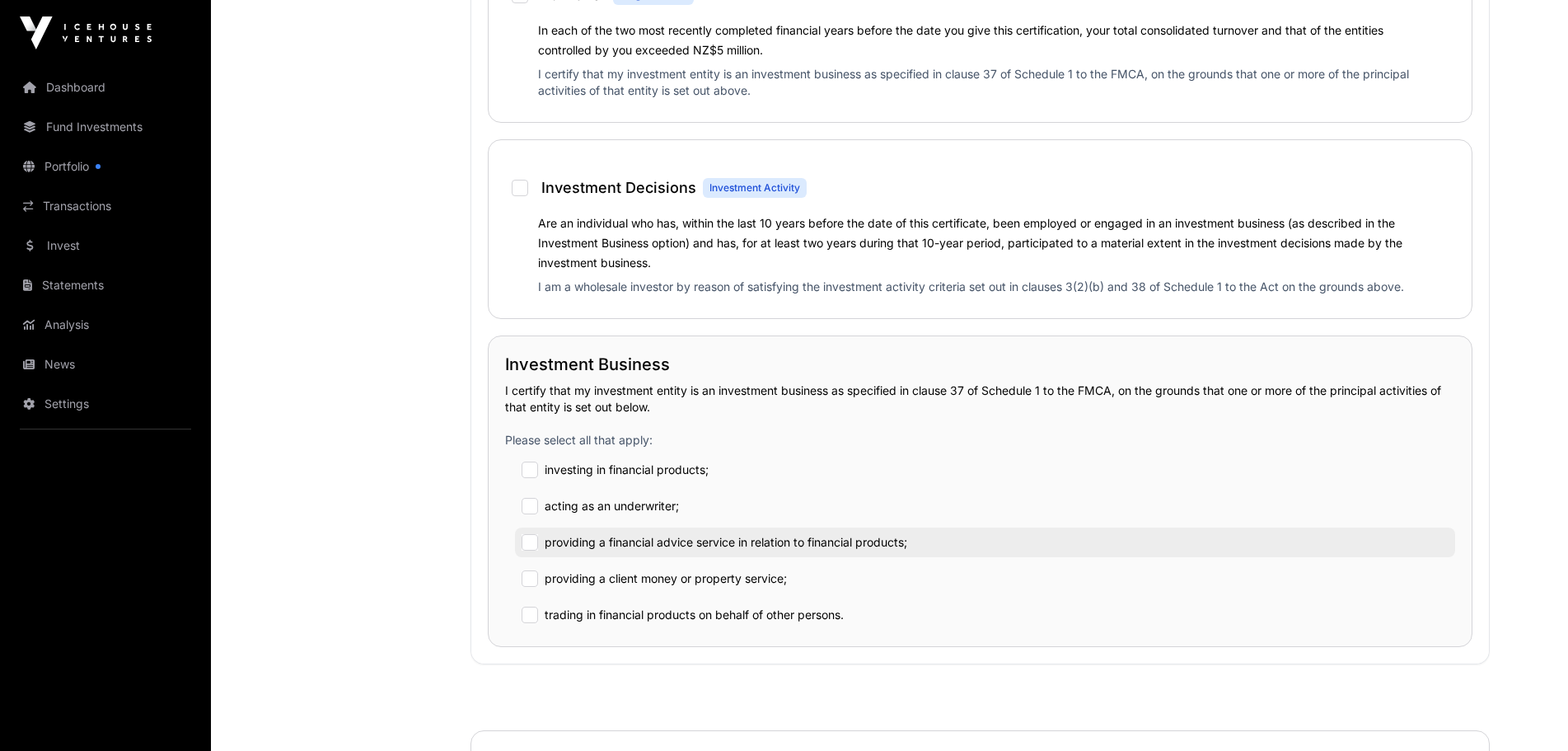
click at [539, 542] on div "providing a financial advice service in relation to financial products;" at bounding box center [985, 542] width 940 height 30
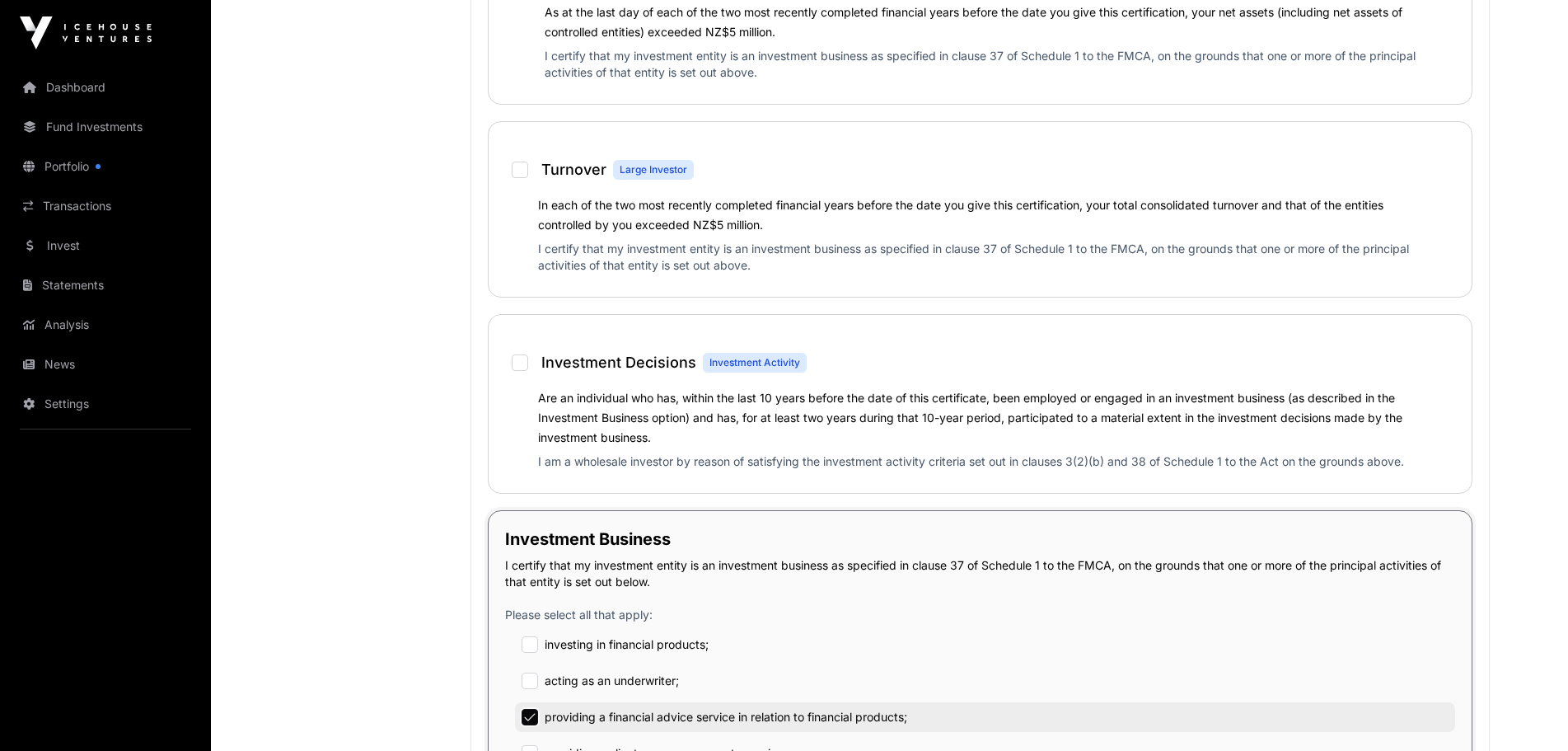
scroll to position [1401, 0]
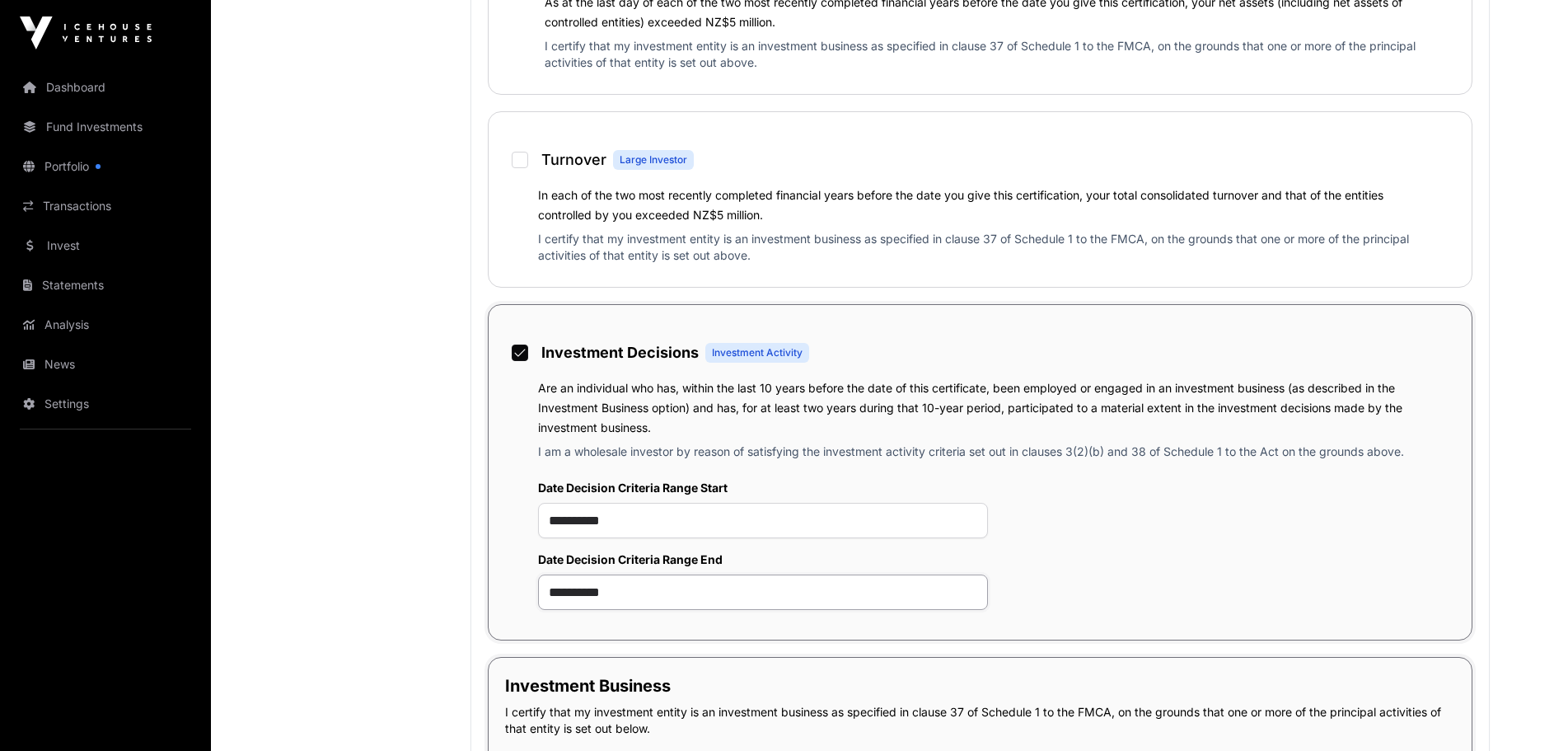
click at [620, 596] on input "**********" at bounding box center [764, 591] width 451 height 36
drag, startPoint x: 647, startPoint y: 596, endPoint x: 530, endPoint y: 584, distance: 117.6
click at [530, 584] on div "**********" at bounding box center [979, 545] width 950 height 157
click at [1391, 452] on p "I am a wholesale investor by reason of satisfying the investment activity crite…" at bounding box center [980, 454] width 884 height 23
click at [1294, 445] on p "I am a wholesale investor by reason of satisfying the investment activity crite…" at bounding box center [980, 454] width 884 height 23
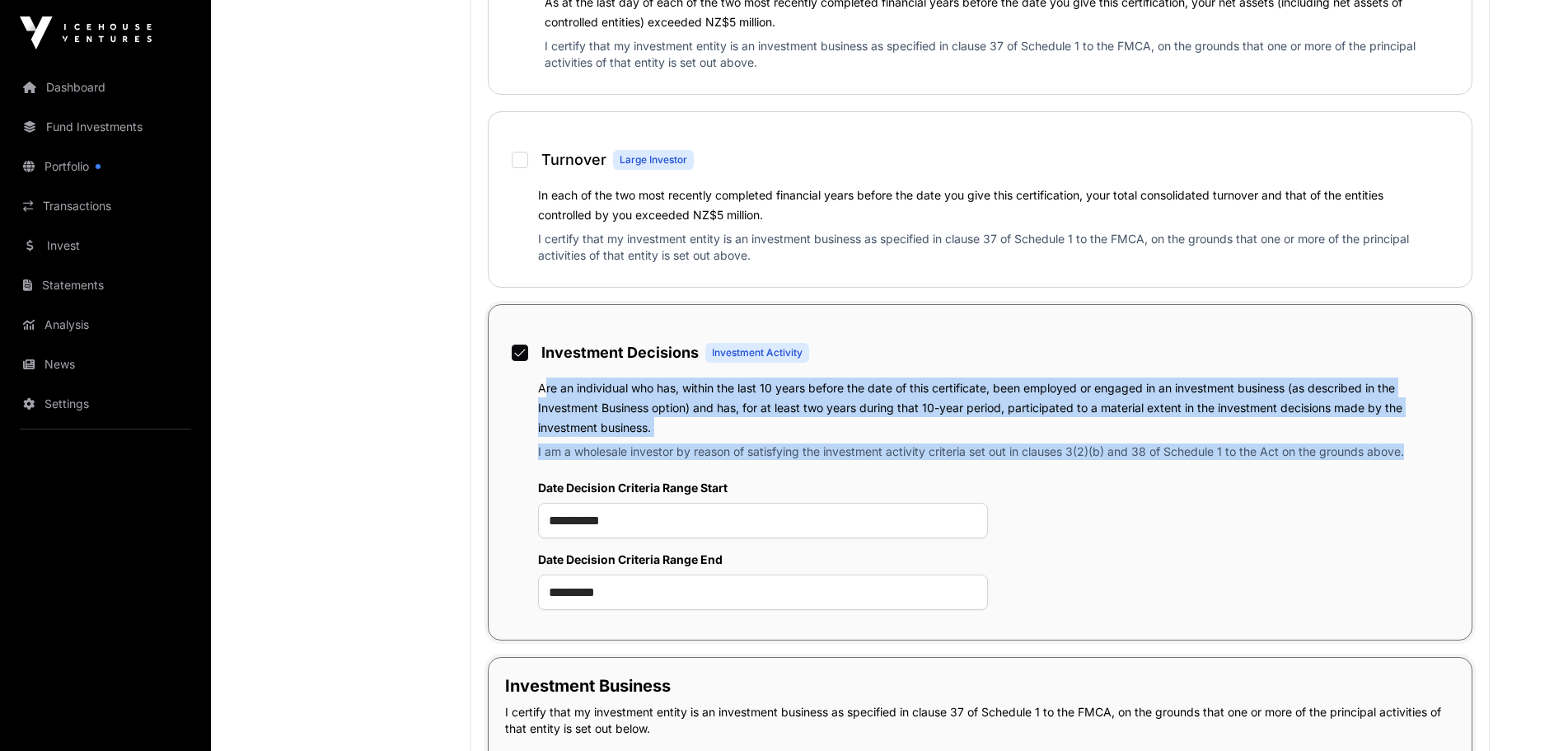
drag, startPoint x: 1405, startPoint y: 450, endPoint x: 538, endPoint y: 392, distance: 868.9
click at [538, 393] on div "Are an individual who has, within the last 10 years before the date of this cer…" at bounding box center [979, 422] width 950 height 89
copy div "Are an individual who has, within the last 10 years before the date of this cer…"
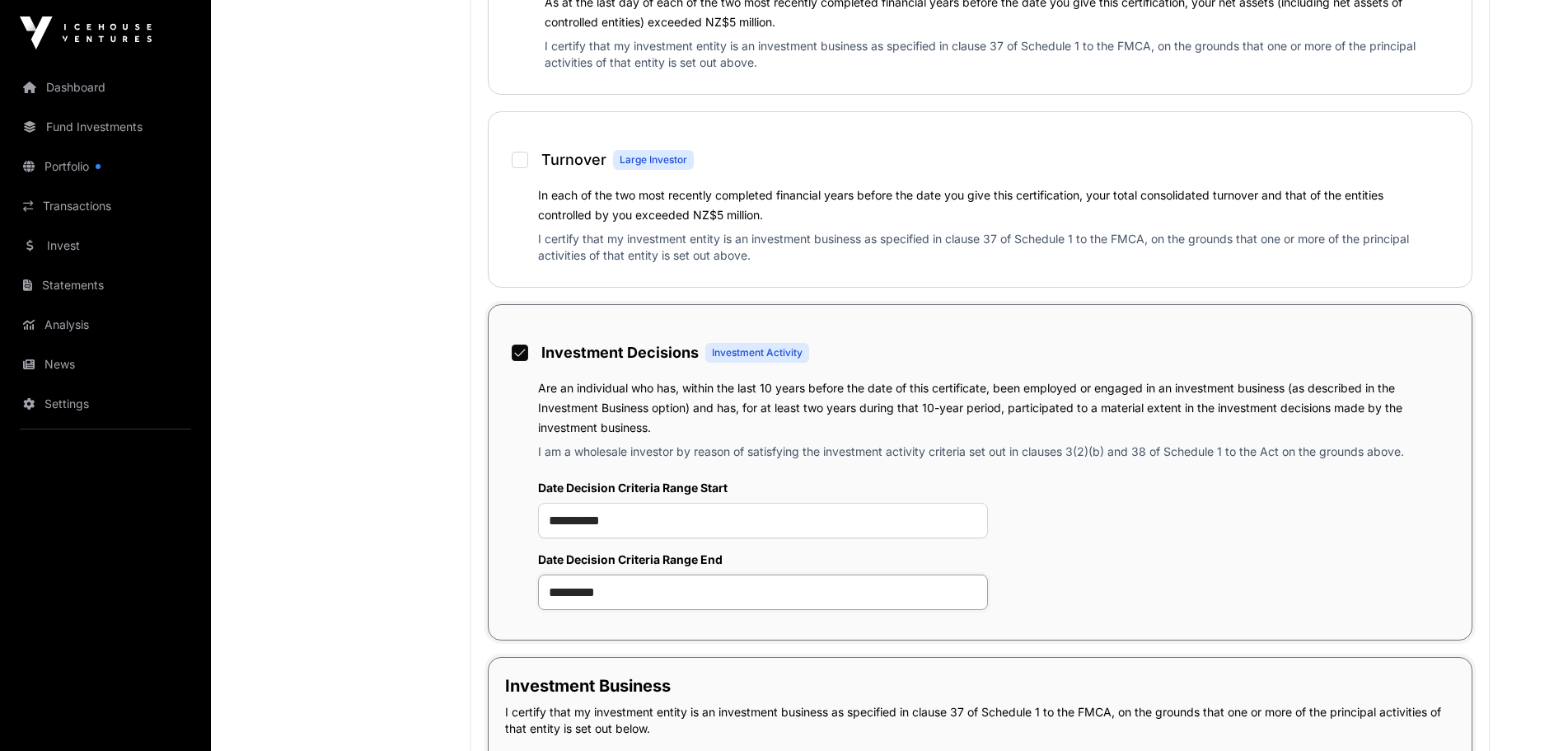
drag, startPoint x: 611, startPoint y: 597, endPoint x: 618, endPoint y: 592, distance: 8.6
click at [612, 597] on input "*********" at bounding box center [764, 591] width 451 height 36
type input "**********"
drag, startPoint x: 665, startPoint y: 594, endPoint x: 485, endPoint y: 606, distance: 180.4
click at [485, 606] on div "**********" at bounding box center [979, 346] width 1018 height 1277
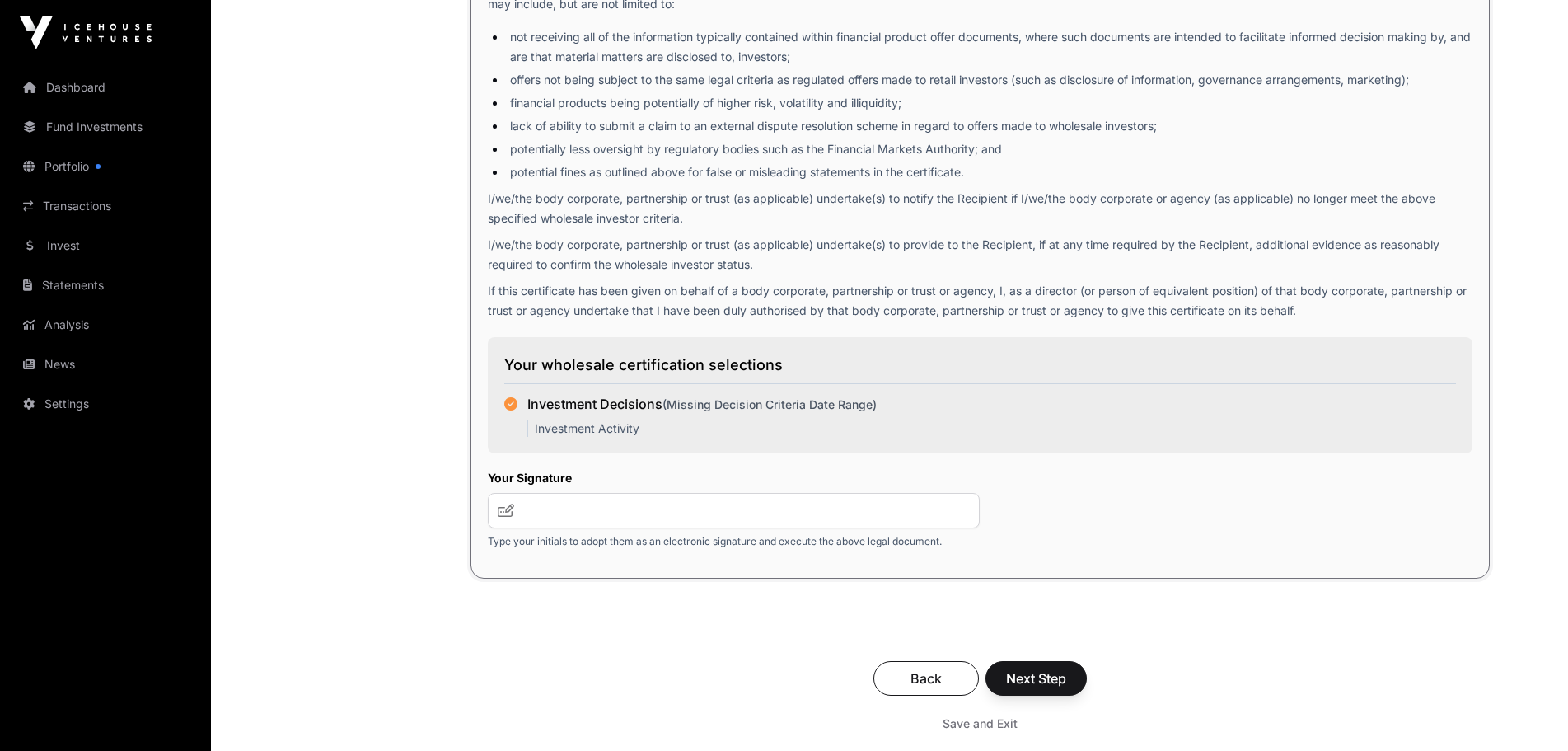
scroll to position [2801, 0]
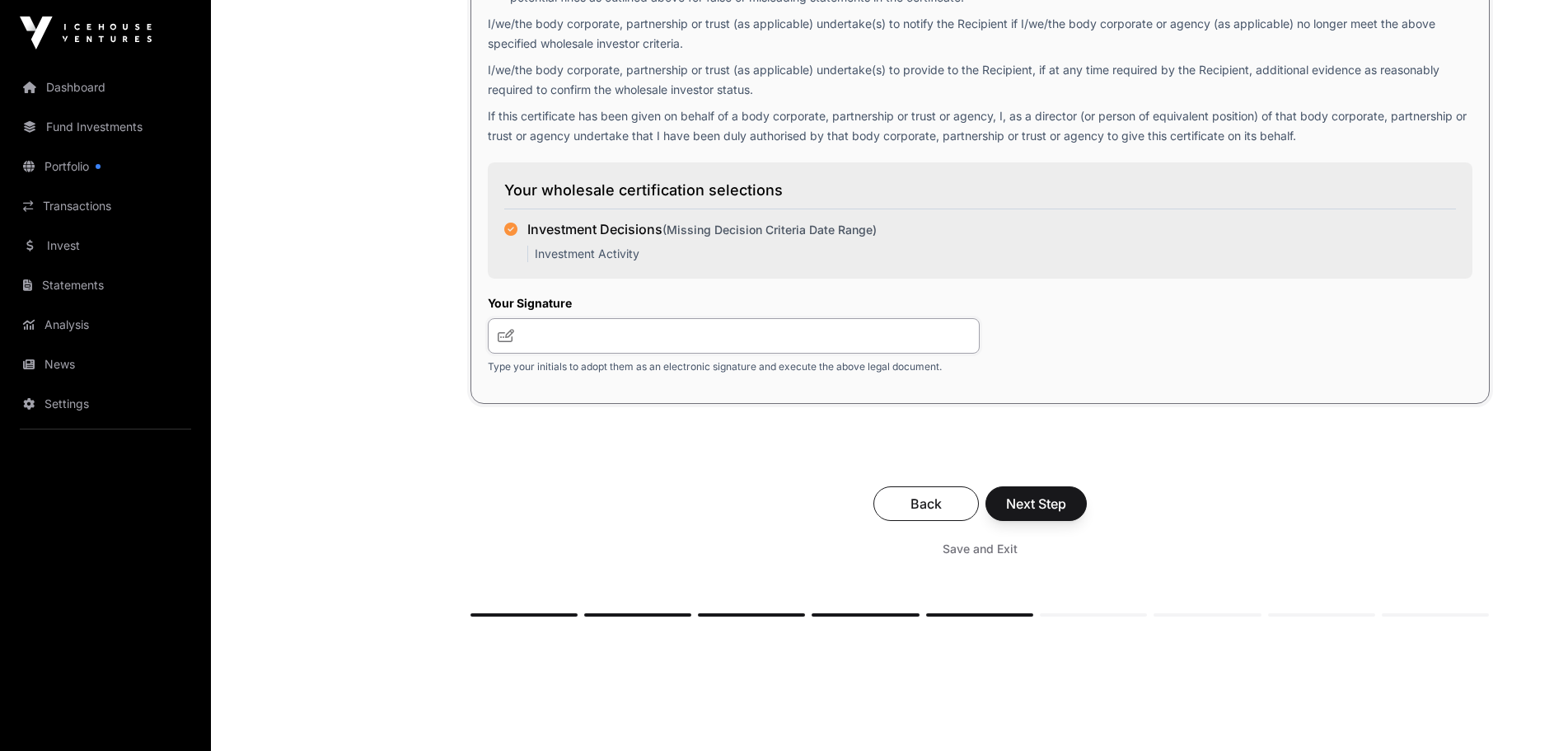
click at [706, 334] on input "text" at bounding box center [735, 336] width 493 height 36
type input "***"
click at [1035, 505] on span "Next Step" at bounding box center [1036, 504] width 60 height 20
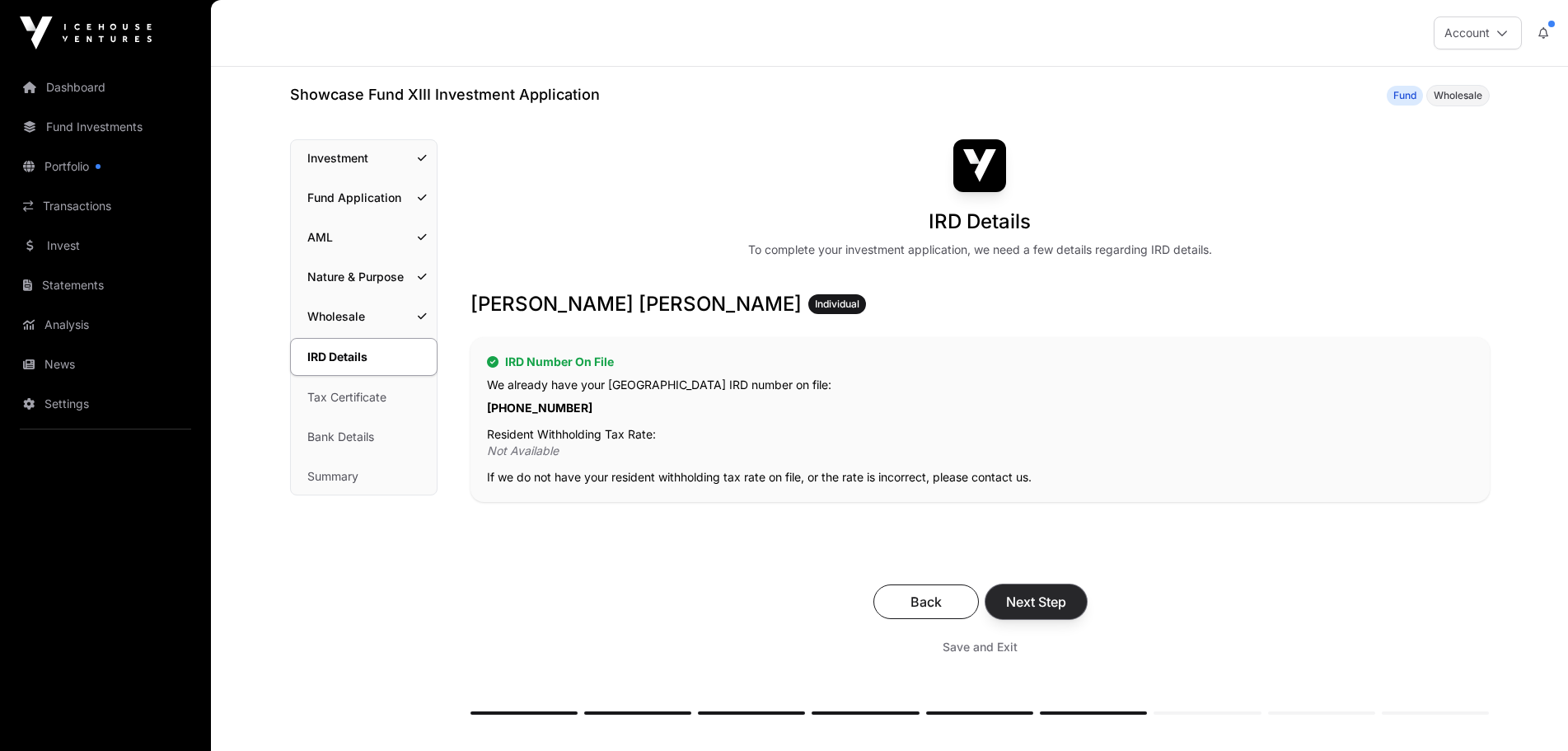
click at [1046, 607] on span "Next Step" at bounding box center [1036, 601] width 60 height 20
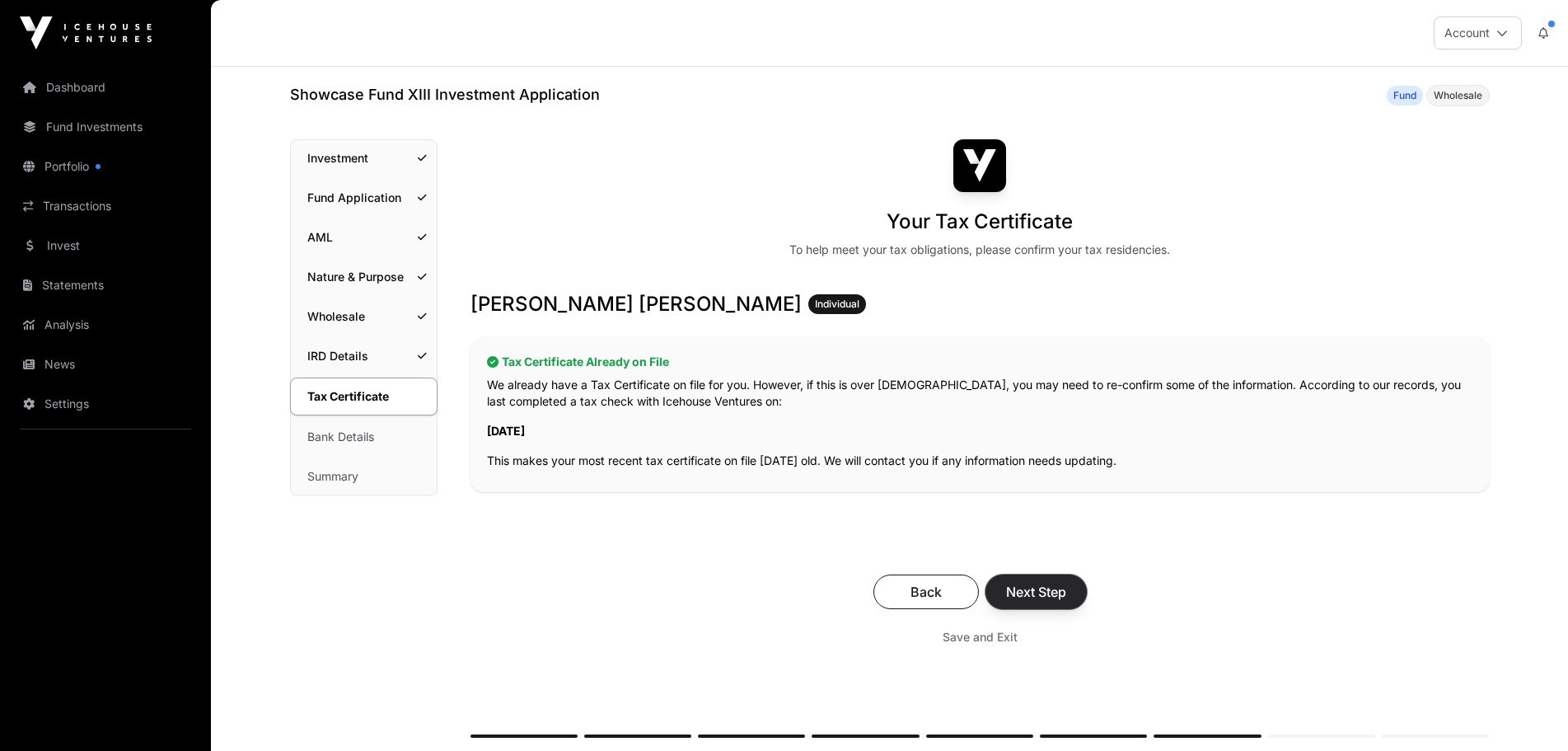
click at [1045, 599] on span "Next Step" at bounding box center [1036, 591] width 60 height 20
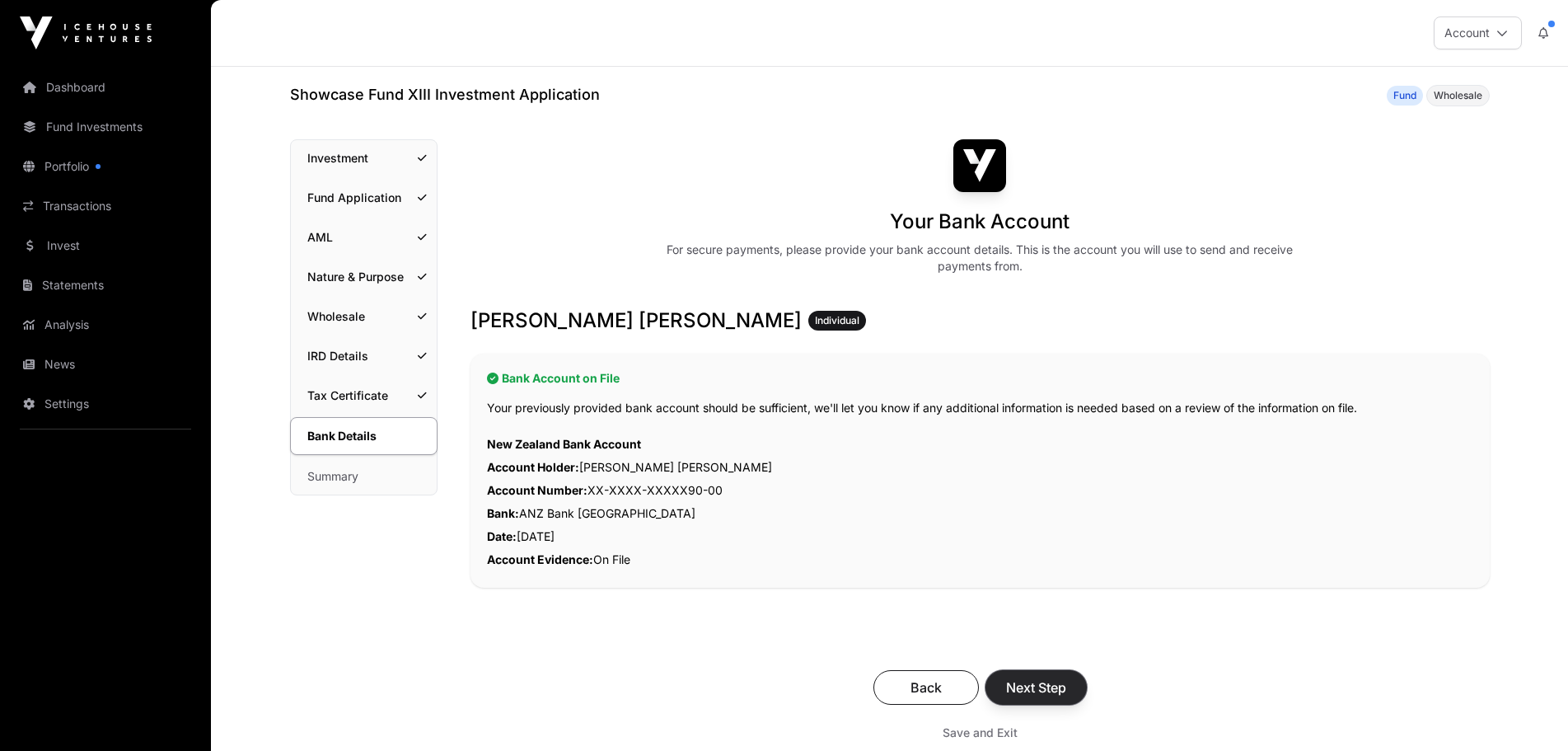
click at [1020, 693] on span "Next Step" at bounding box center [1036, 687] width 60 height 20
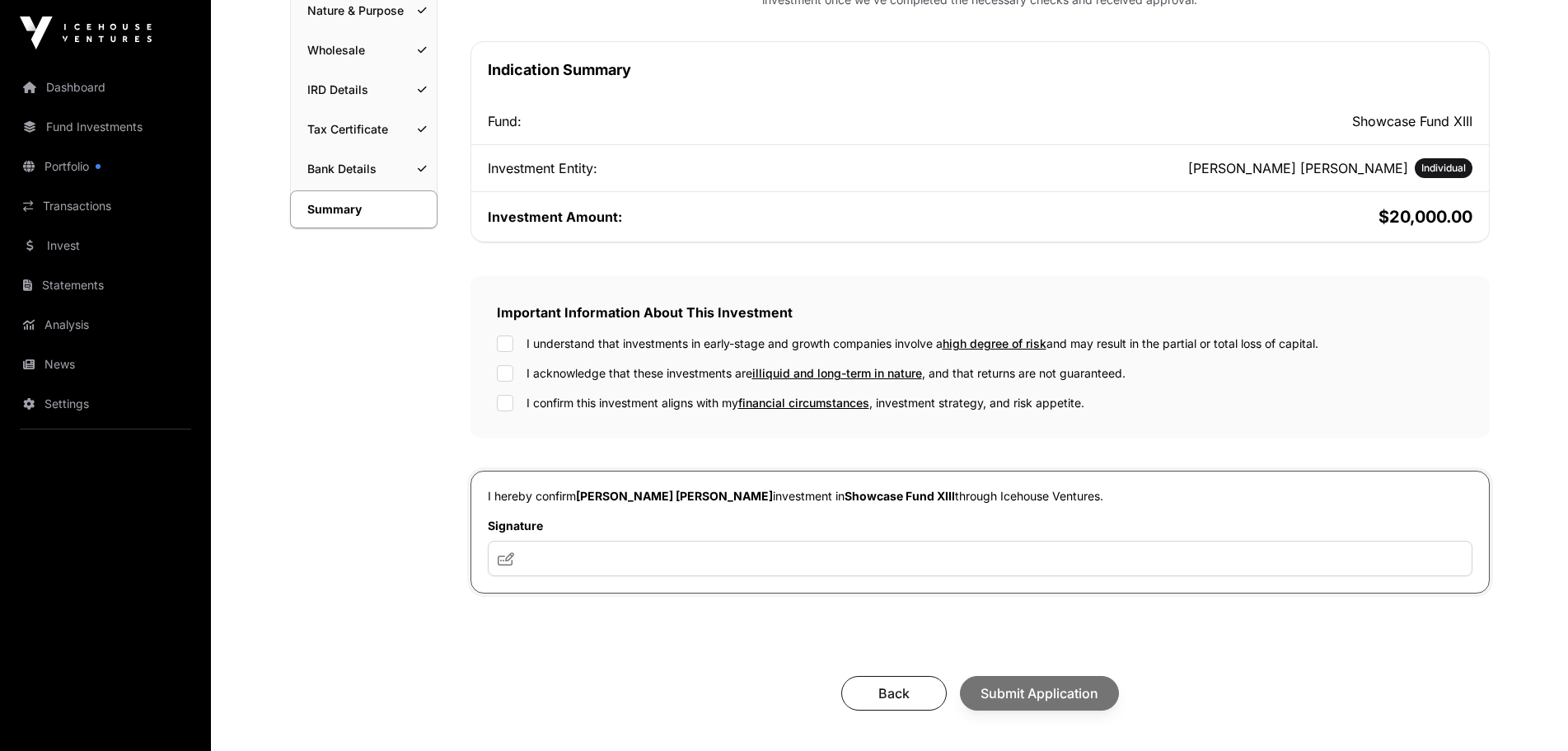
scroll to position [329, 0]
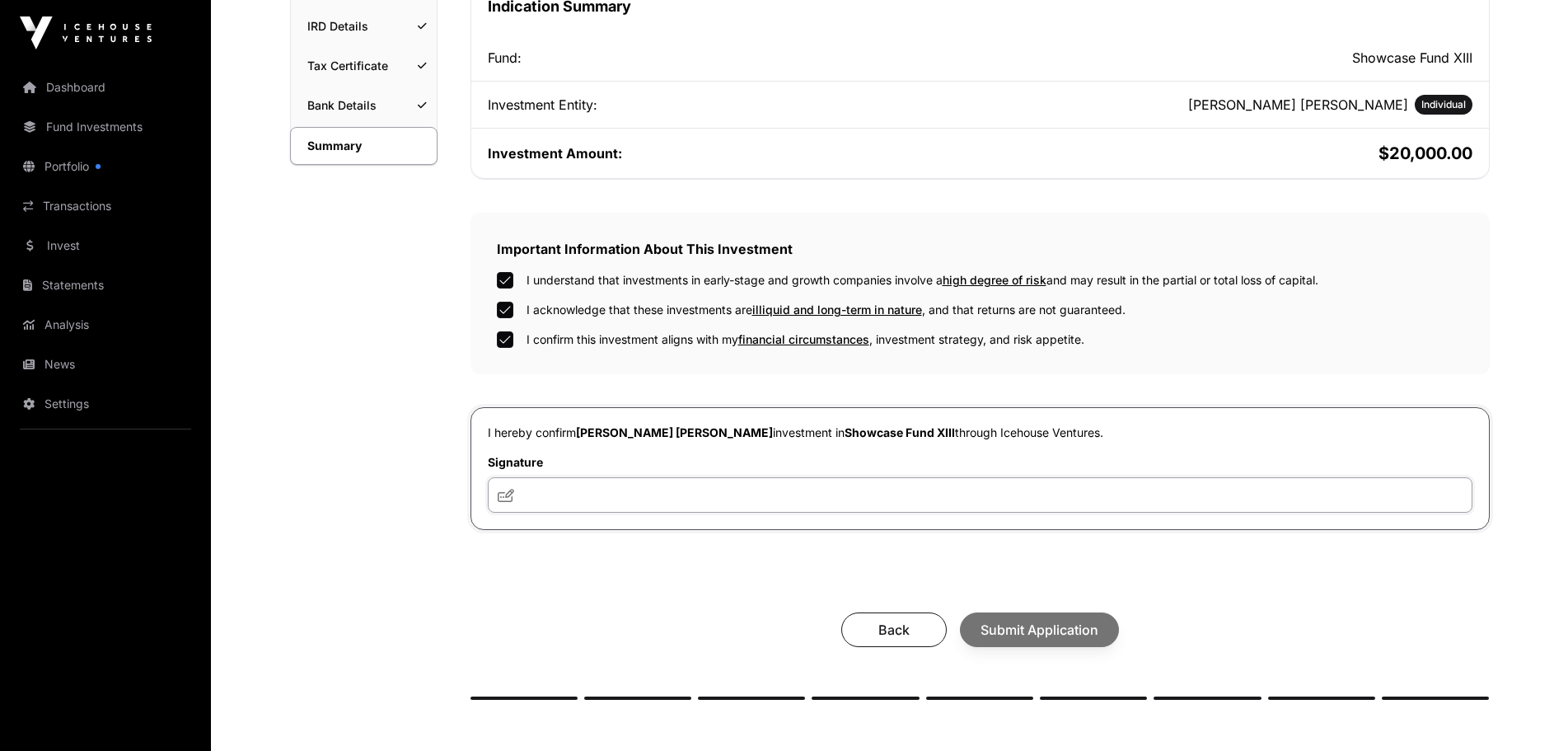
click at [620, 488] on input "text" at bounding box center [980, 495] width 985 height 36
type input "***"
click at [1014, 627] on span "Submit Application" at bounding box center [1039, 630] width 118 height 20
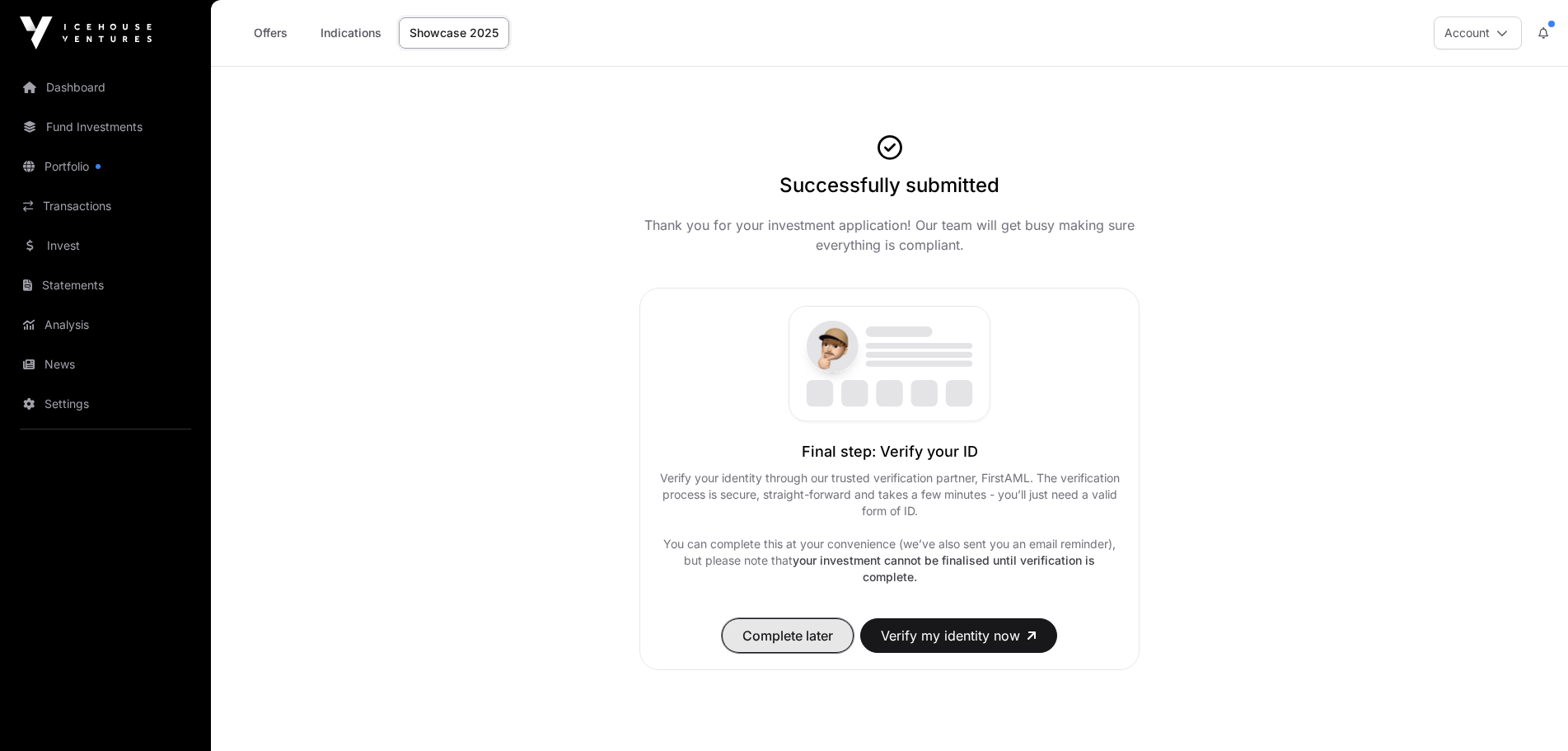
click at [810, 629] on span "Complete later" at bounding box center [788, 635] width 90 height 20
